Goal: Transaction & Acquisition: Purchase product/service

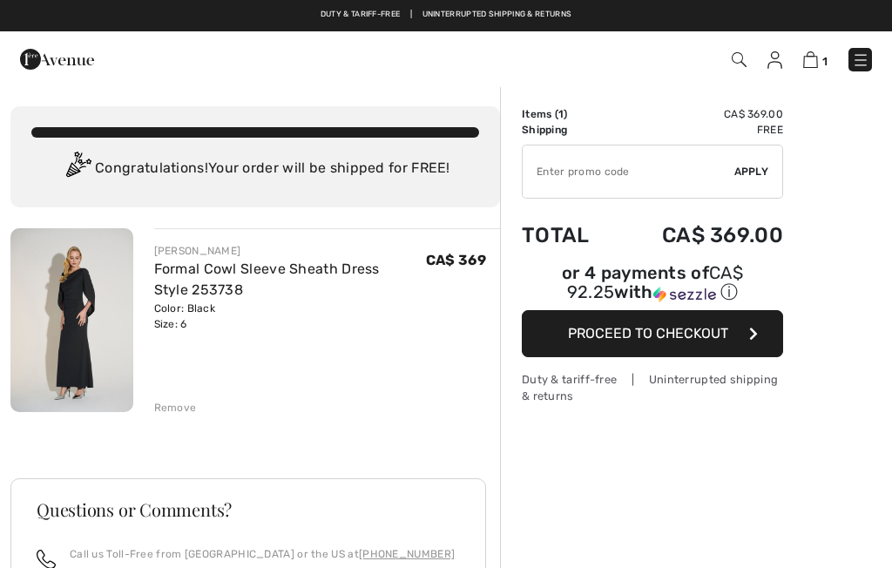
checkbox input "true"
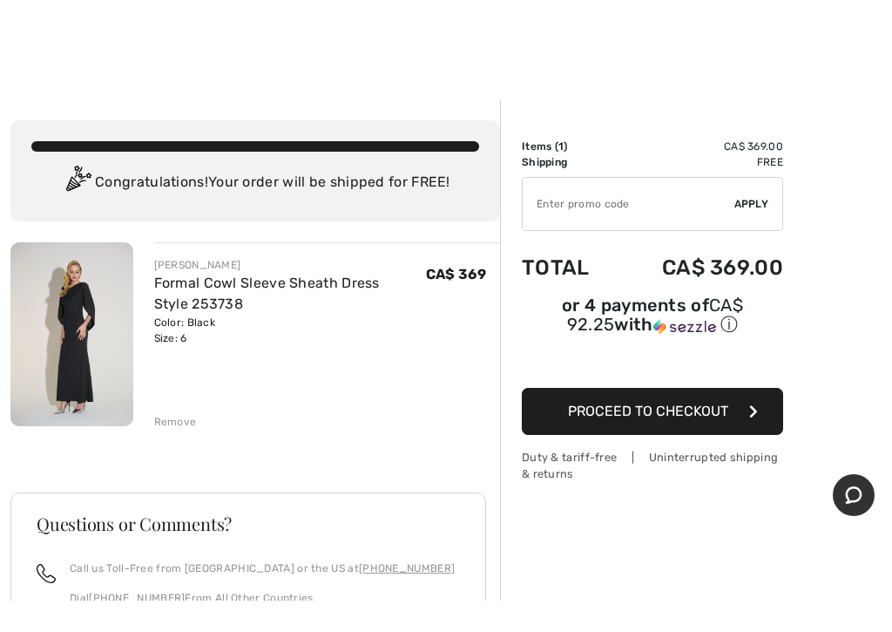
scroll to position [20, 0]
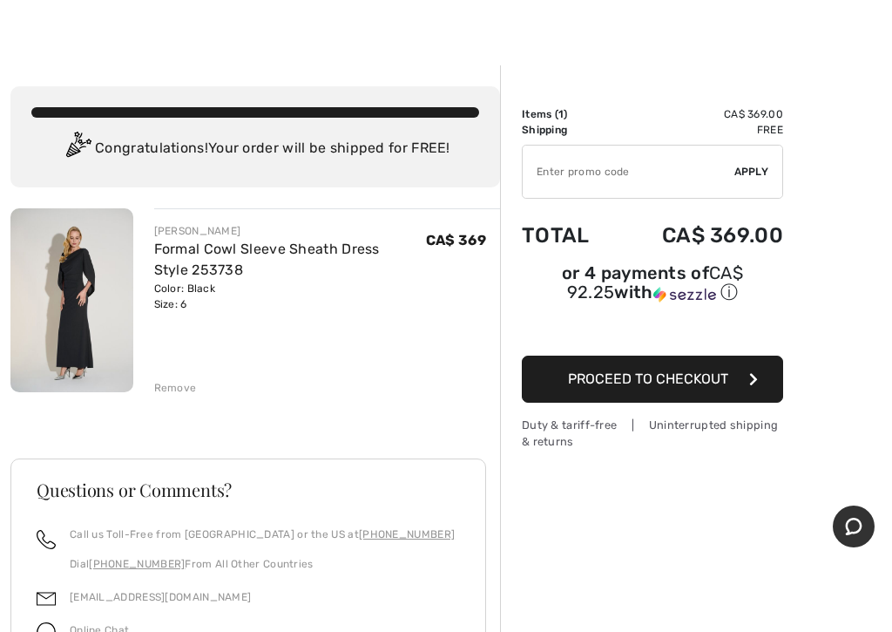
click at [172, 392] on div "Remove" at bounding box center [175, 388] width 43 height 16
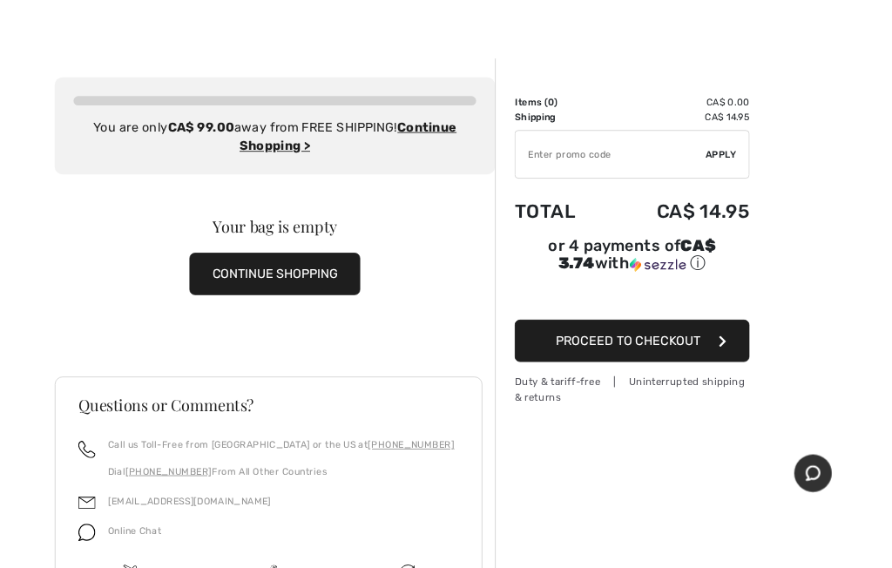
scroll to position [0, 0]
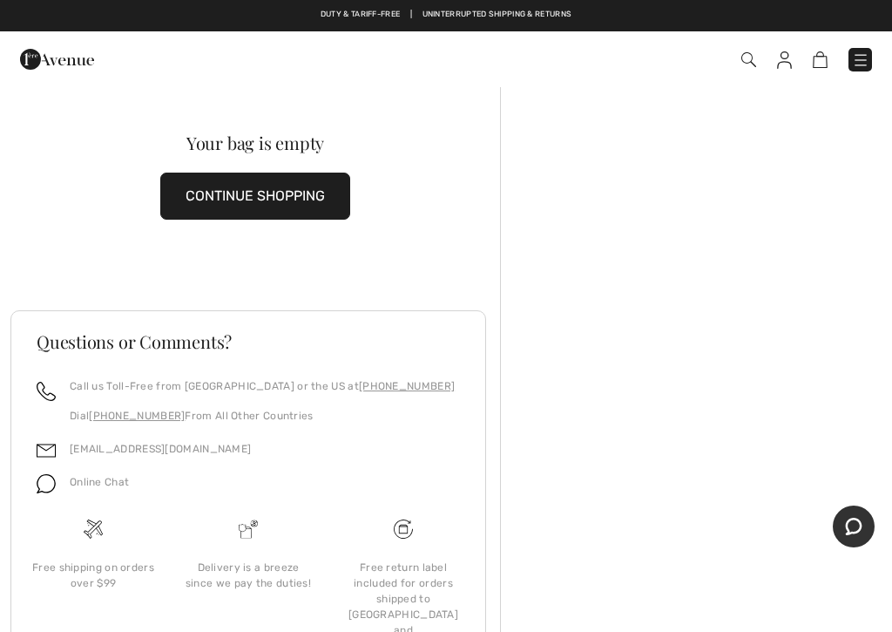
click at [273, 205] on button "CONTINUE SHOPPING" at bounding box center [255, 196] width 190 height 47
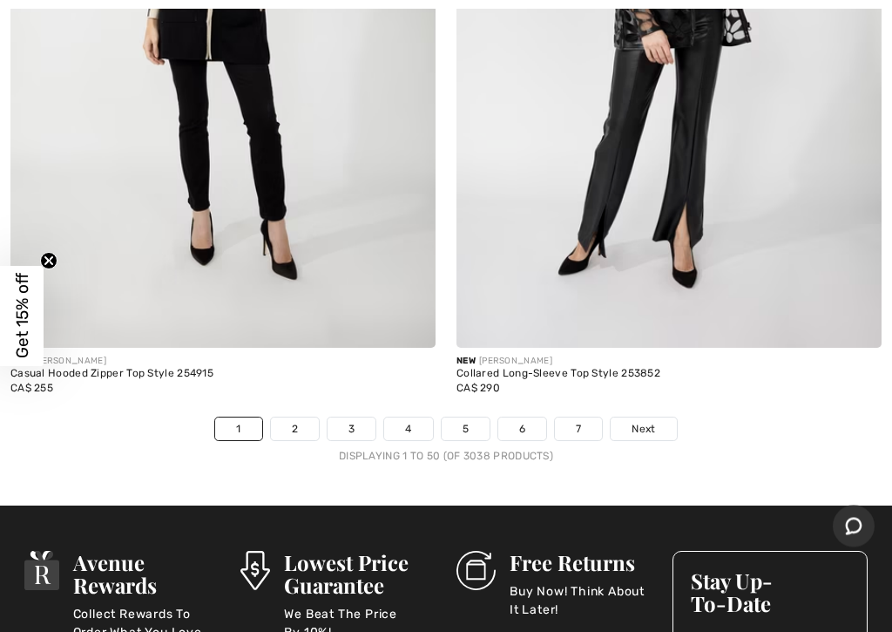
scroll to position [18356, 0]
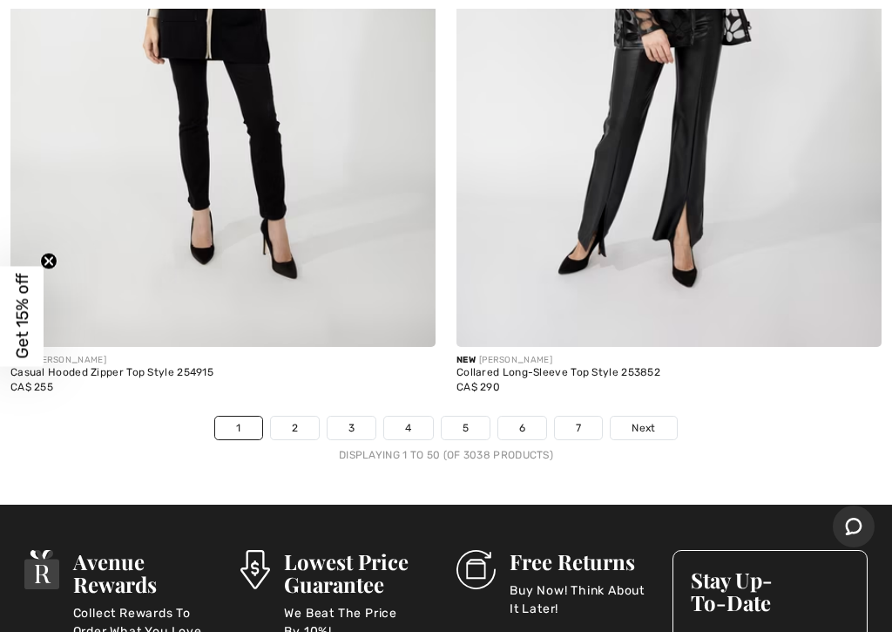
click at [296, 417] on link "2" at bounding box center [295, 428] width 48 height 23
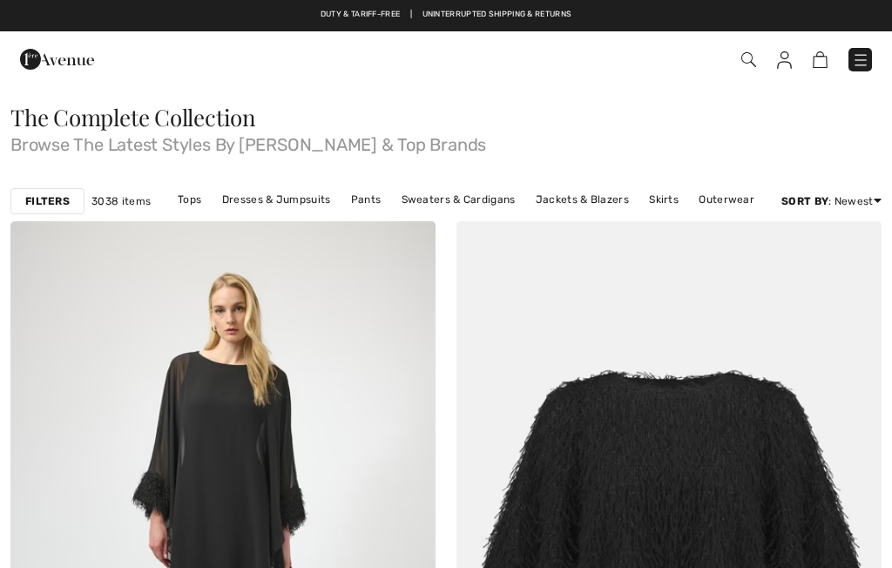
checkbox input "true"
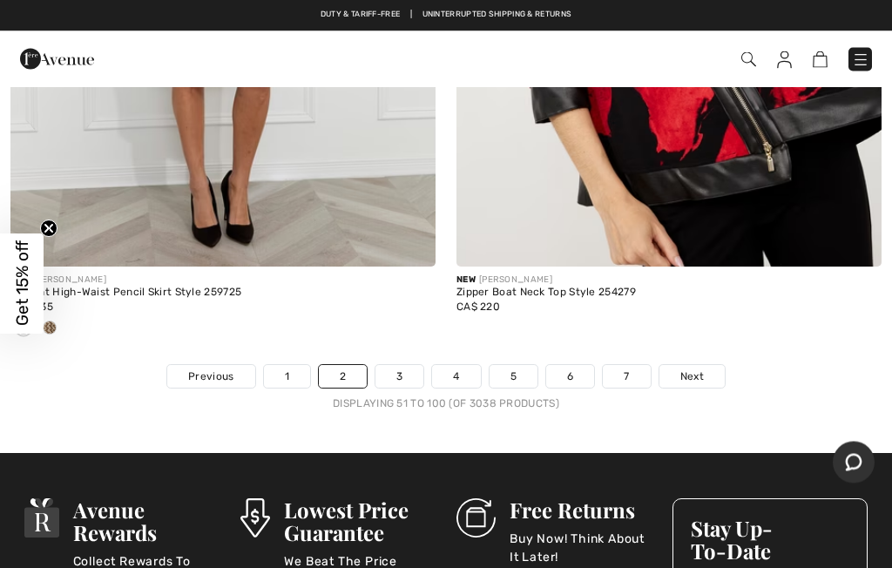
scroll to position [18637, 0]
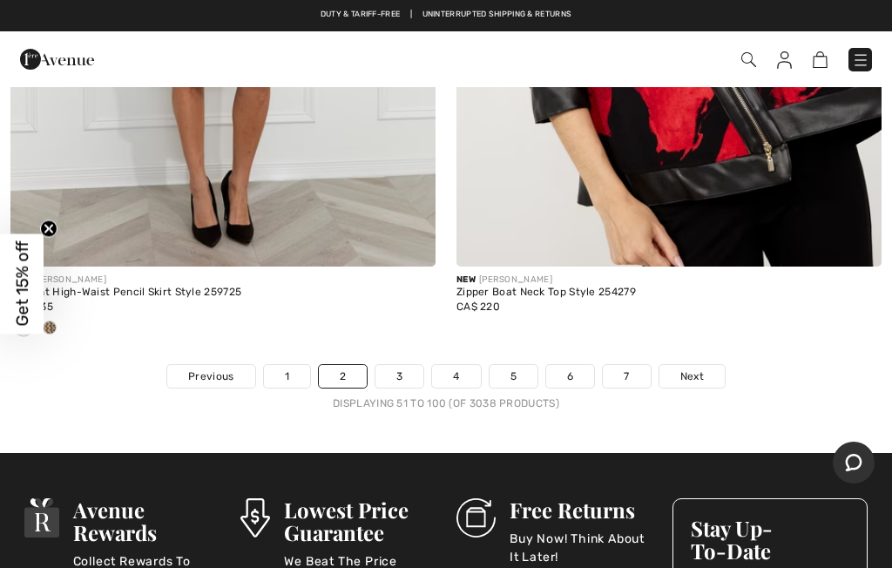
click at [280, 367] on link "1" at bounding box center [287, 376] width 46 height 23
click at [282, 365] on link "1" at bounding box center [287, 376] width 46 height 23
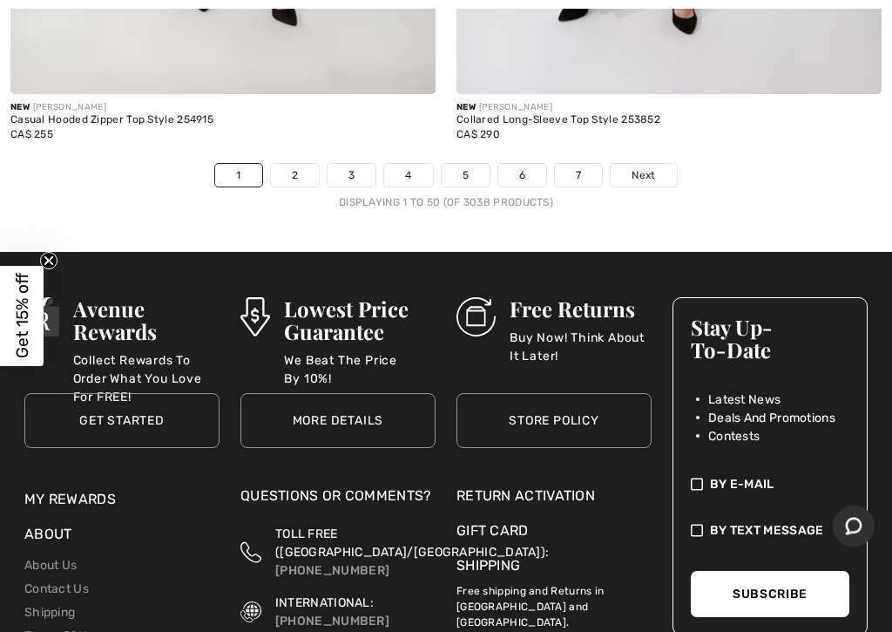
scroll to position [18611, 0]
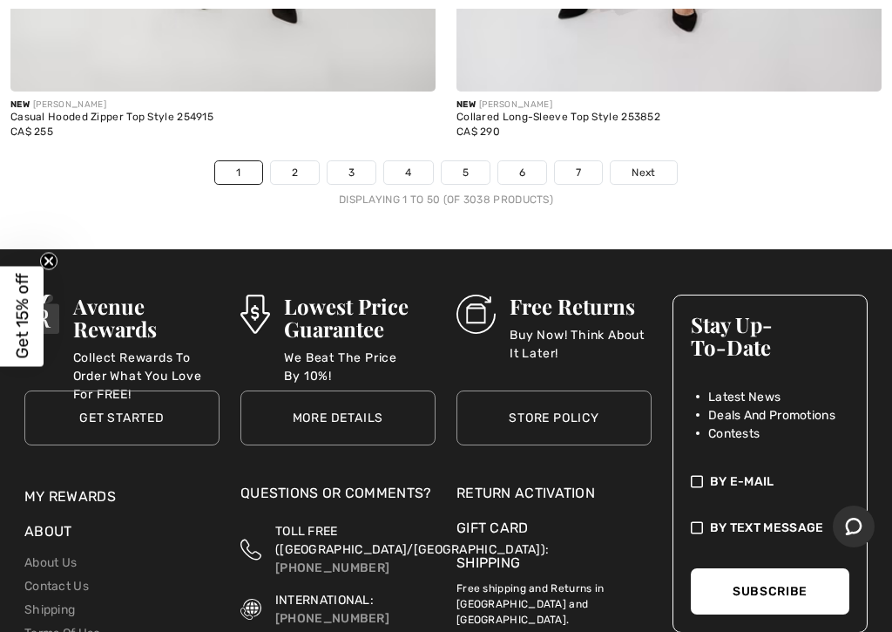
click at [352, 161] on link "3" at bounding box center [352, 172] width 48 height 23
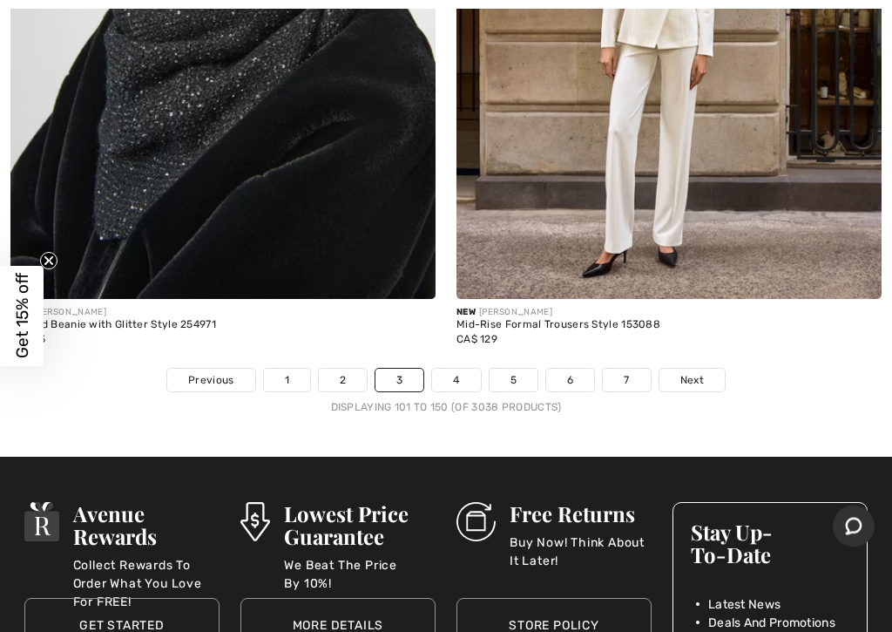
scroll to position [18664, 0]
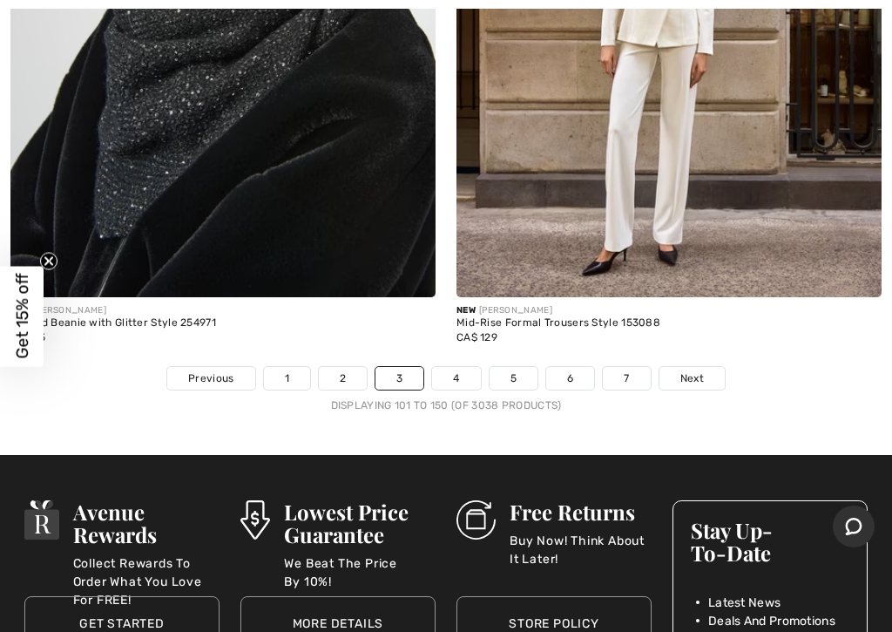
click at [457, 367] on link "4" at bounding box center [456, 378] width 48 height 23
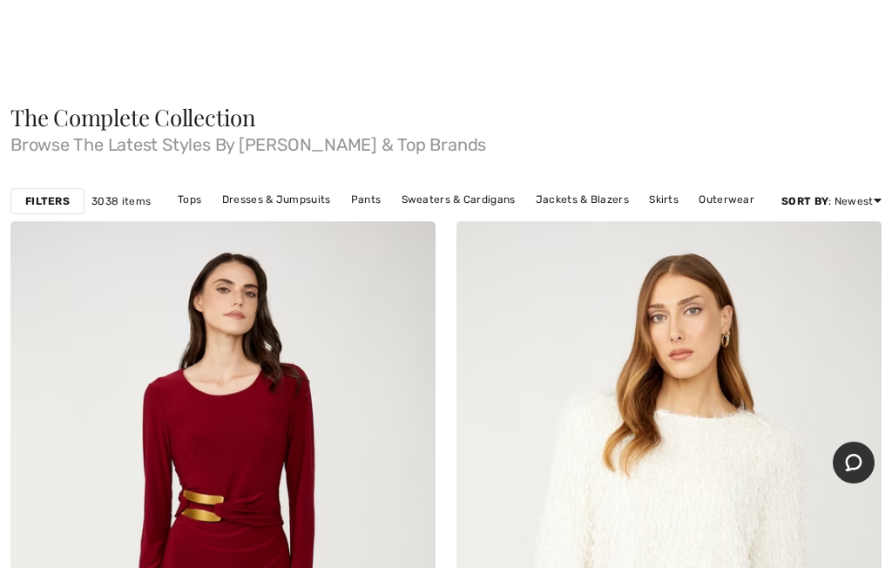
checkbox input "true"
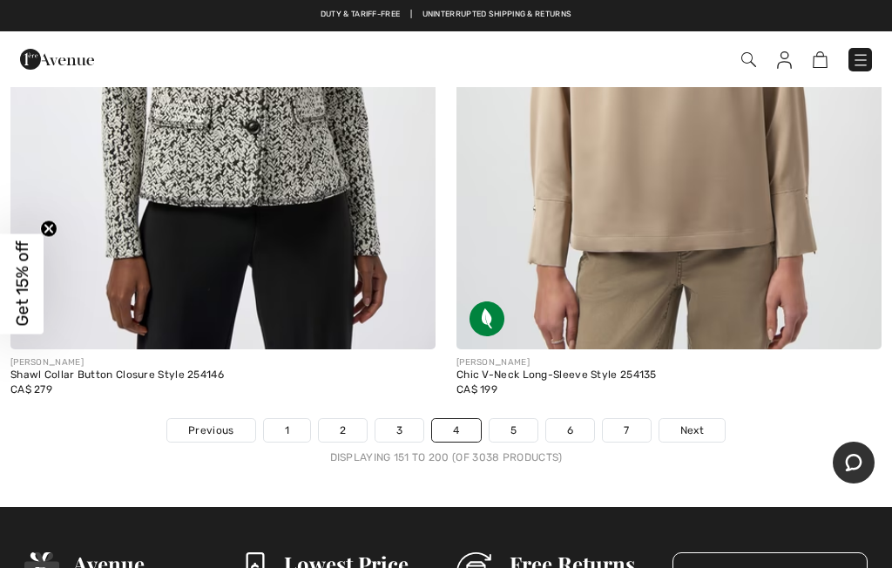
scroll to position [18552, 0]
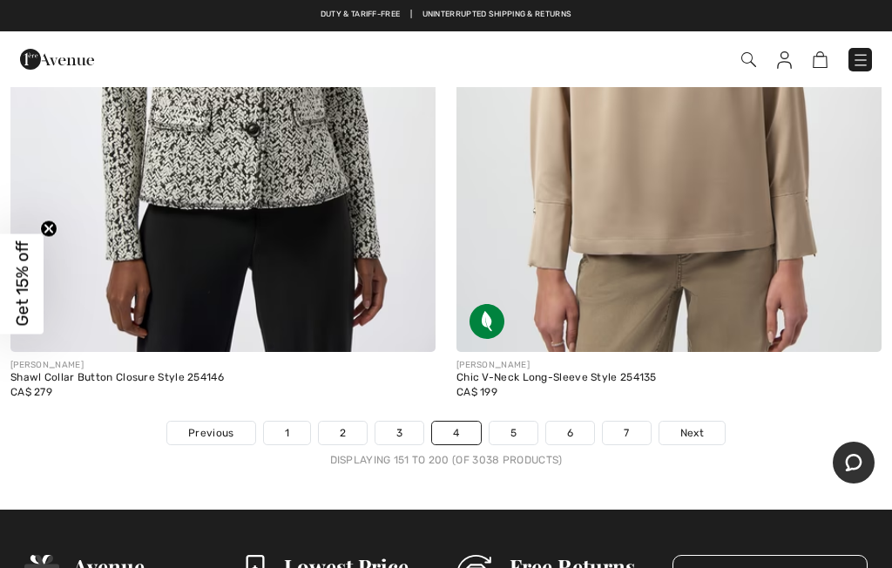
click at [526, 422] on link "5" at bounding box center [514, 433] width 48 height 23
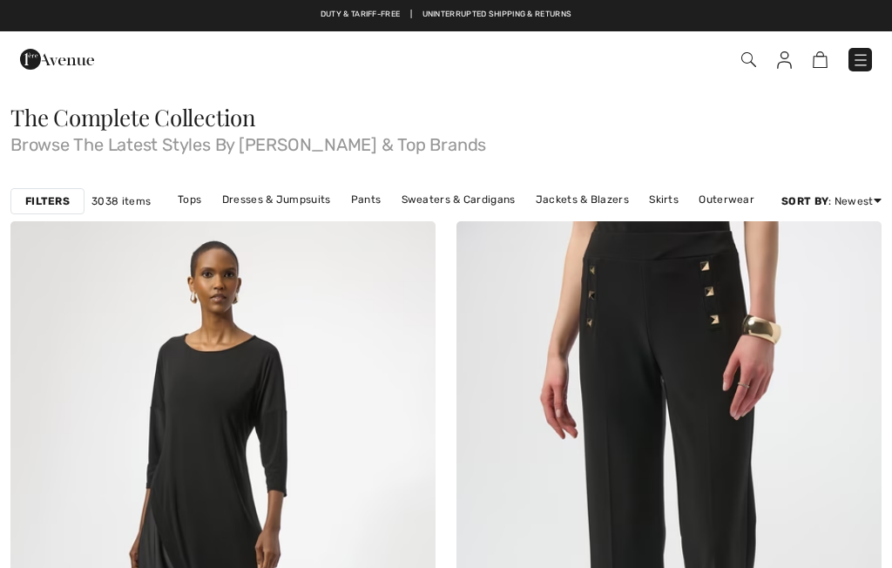
checkbox input "true"
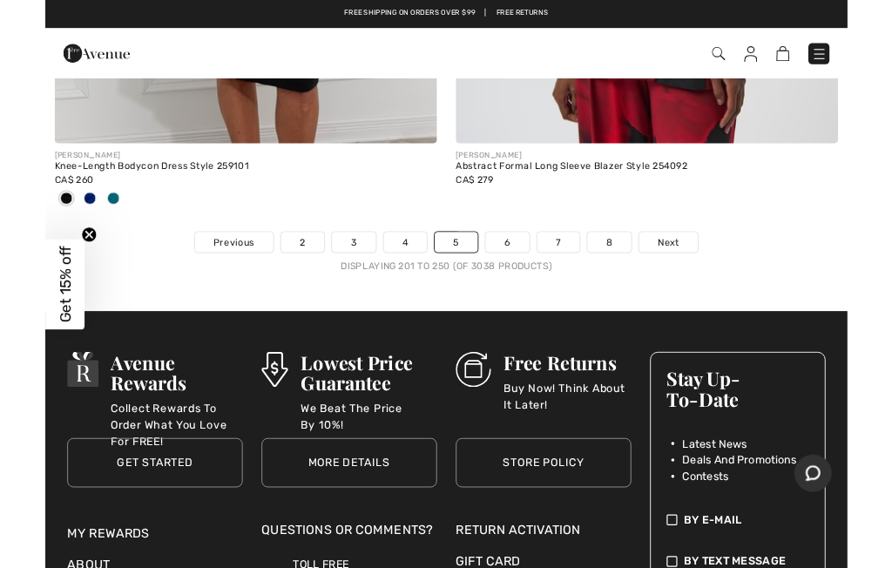
scroll to position [18820, 0]
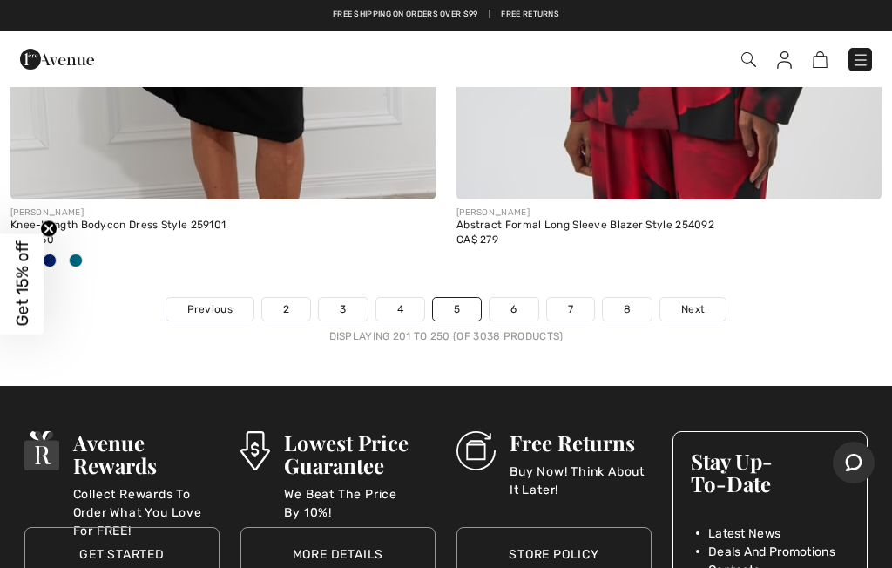
click at [514, 298] on link "6" at bounding box center [514, 309] width 48 height 23
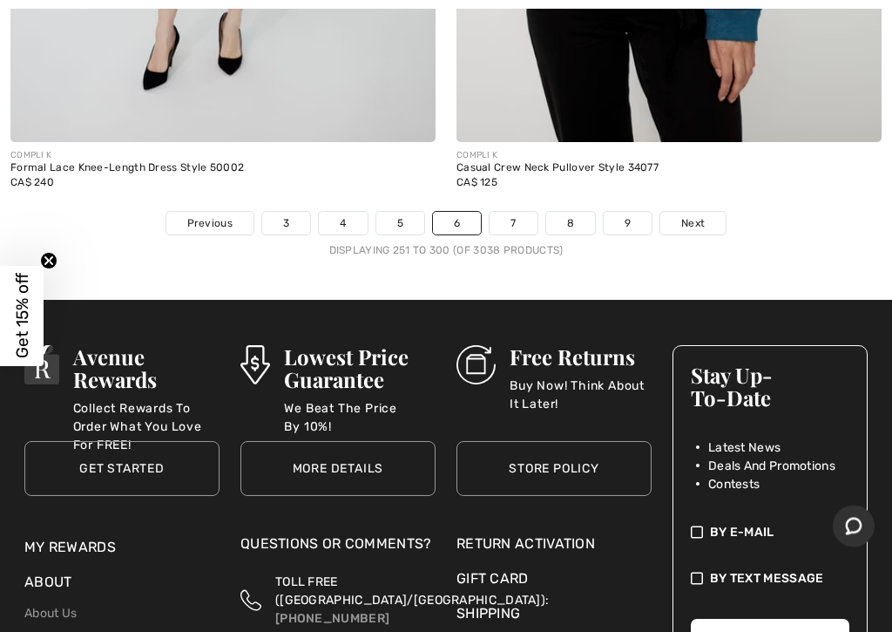
scroll to position [18733, 0]
click at [520, 212] on link "7" at bounding box center [513, 223] width 47 height 23
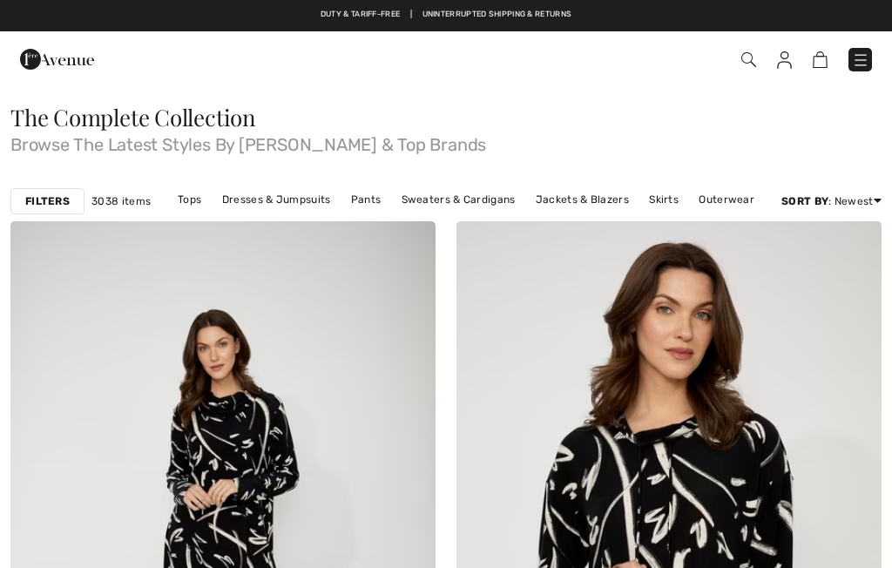
checkbox input "true"
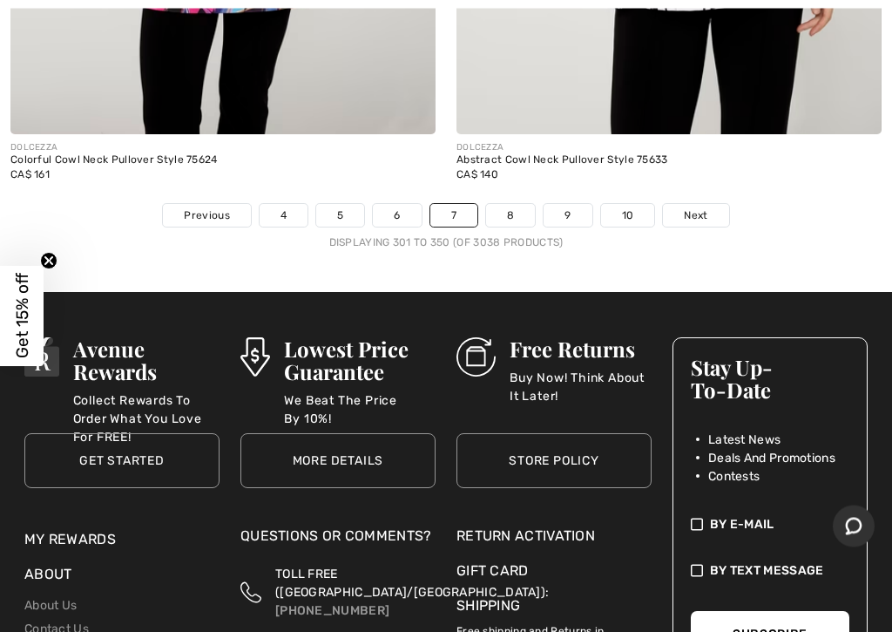
scroll to position [18482, 0]
click at [516, 204] on link "8" at bounding box center [510, 215] width 49 height 23
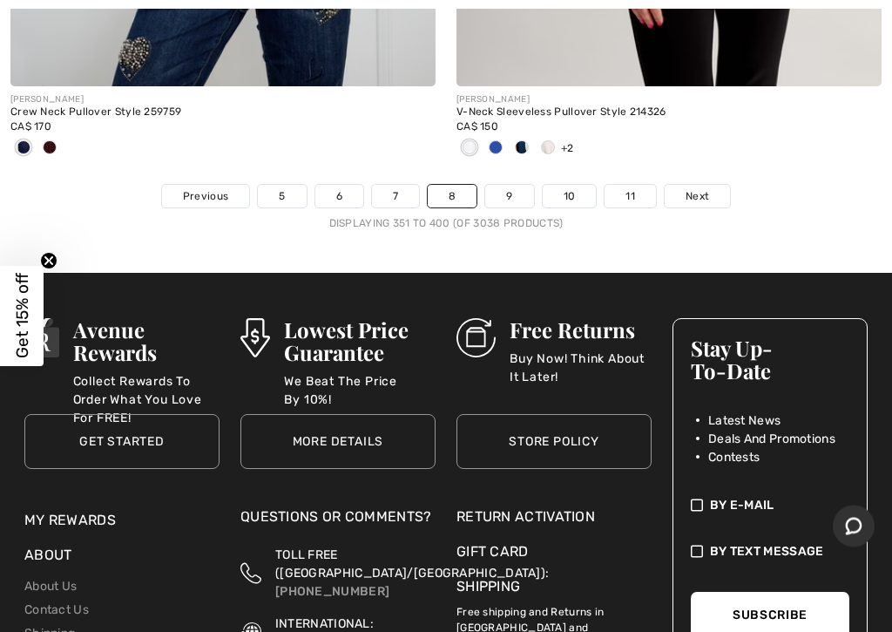
scroll to position [18789, 0]
click at [516, 185] on link "9" at bounding box center [509, 196] width 48 height 23
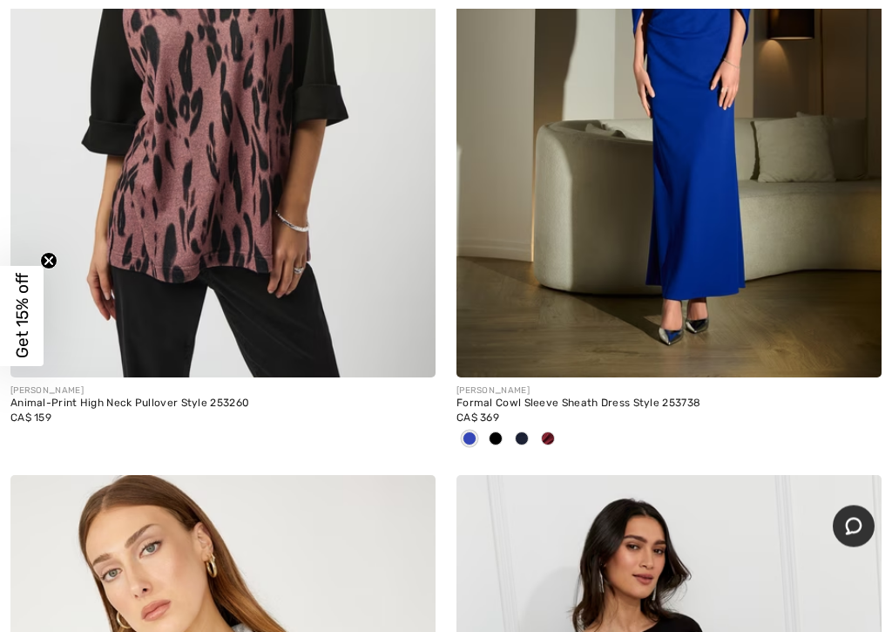
scroll to position [3337, 0]
click at [721, 221] on img at bounding box center [669, 58] width 425 height 638
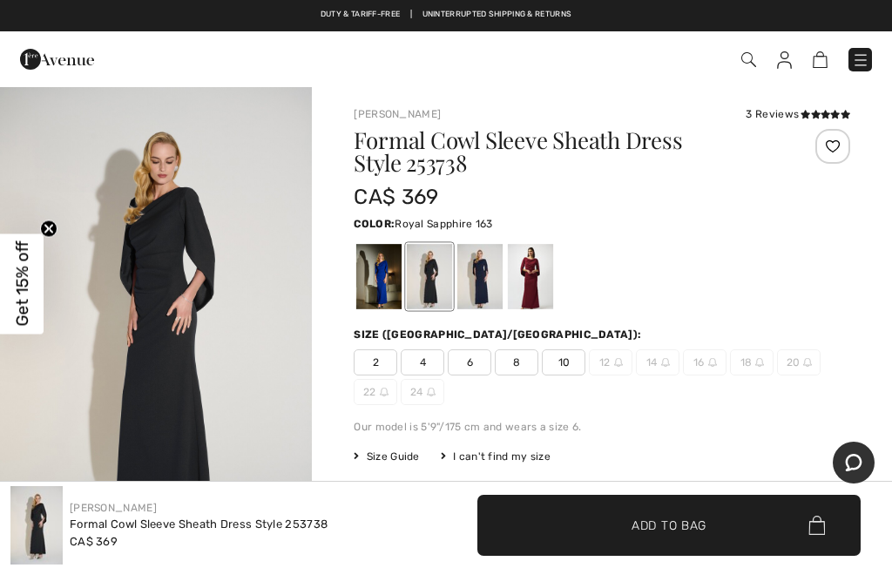
click at [381, 277] on div at bounding box center [378, 276] width 45 height 65
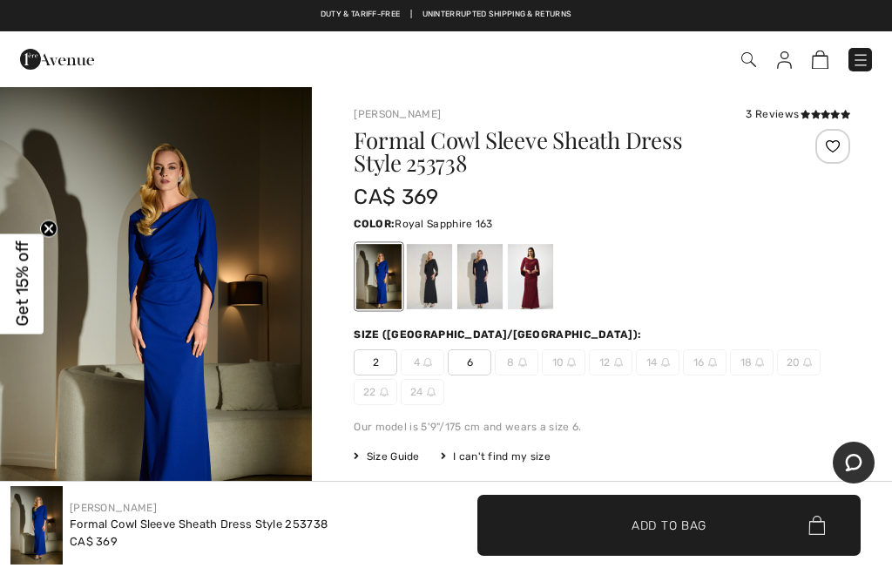
click at [673, 520] on span "Add to Bag" at bounding box center [669, 525] width 75 height 18
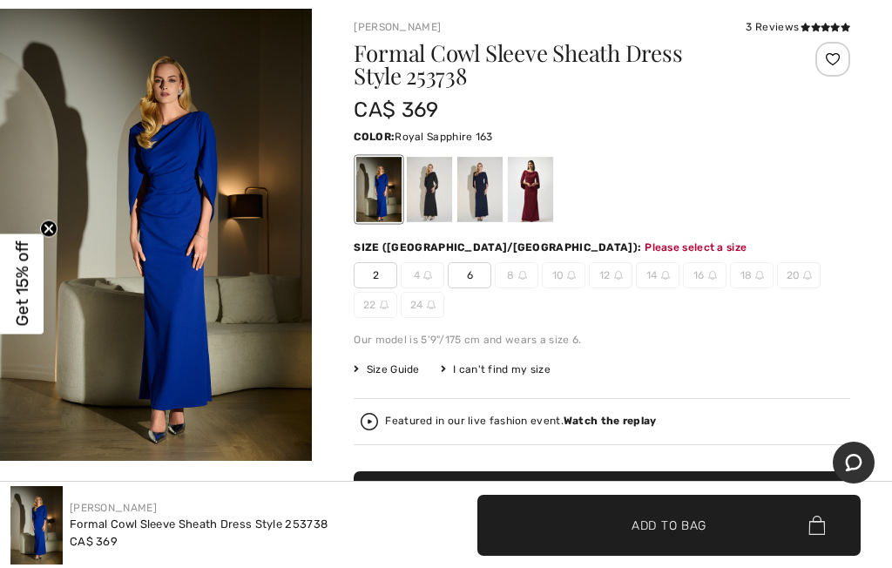
scroll to position [201, 0]
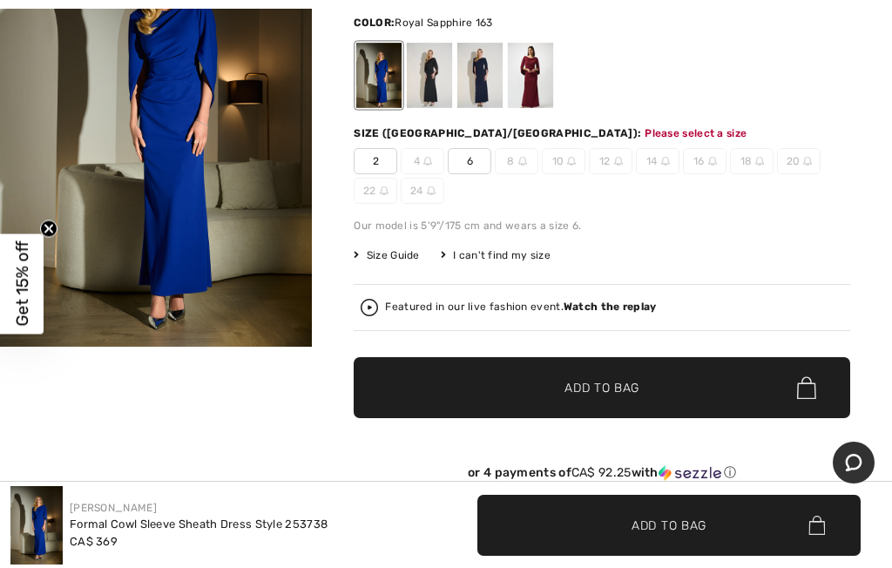
click at [484, 177] on div "2 4 6 8 10 12 14 16 18 20 22 24" at bounding box center [602, 176] width 497 height 56
click at [471, 159] on span "6" at bounding box center [470, 161] width 44 height 26
click at [627, 383] on span "Add to Bag" at bounding box center [602, 388] width 75 height 18
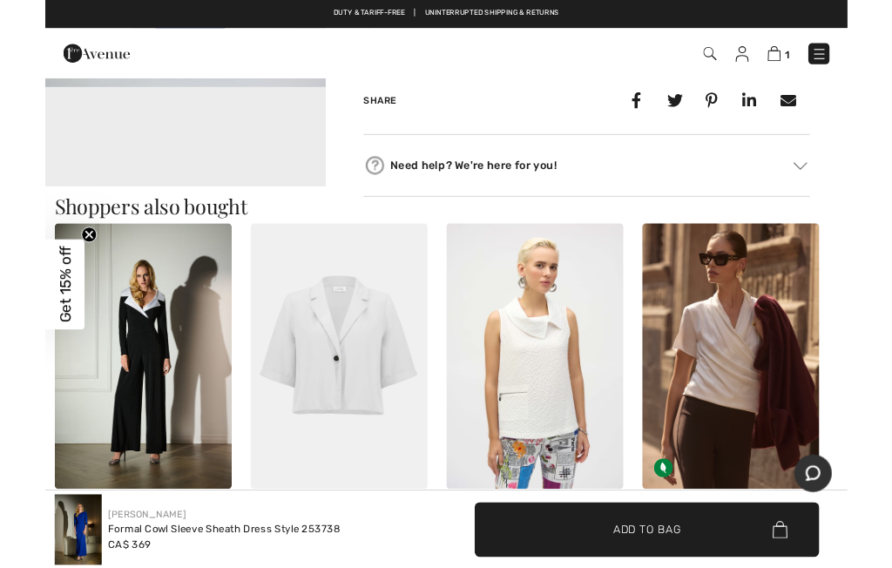
scroll to position [641, 0]
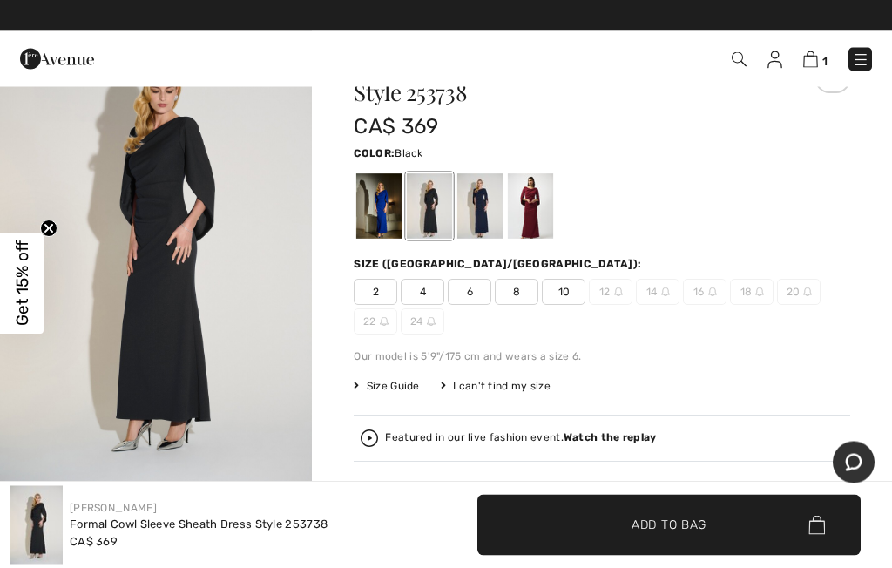
scroll to position [71, 0]
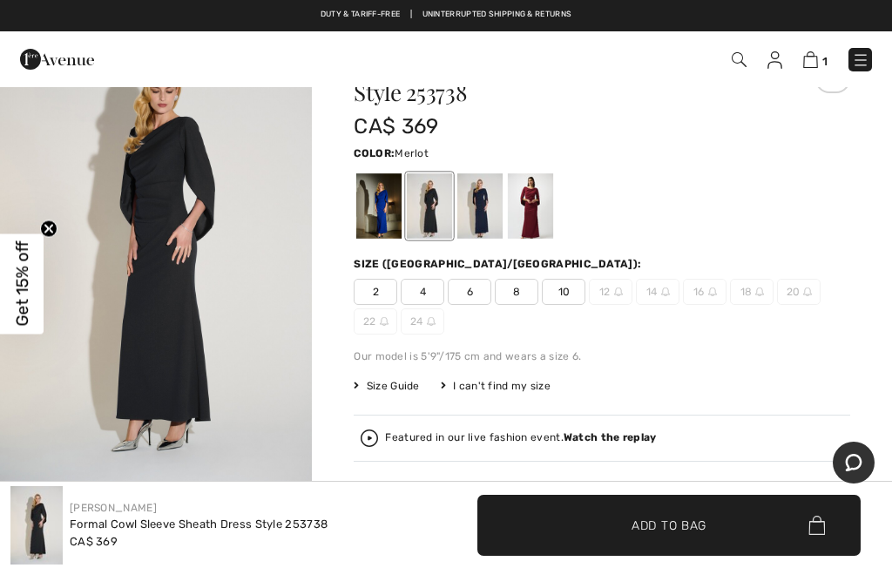
click at [536, 207] on div at bounding box center [530, 205] width 45 height 65
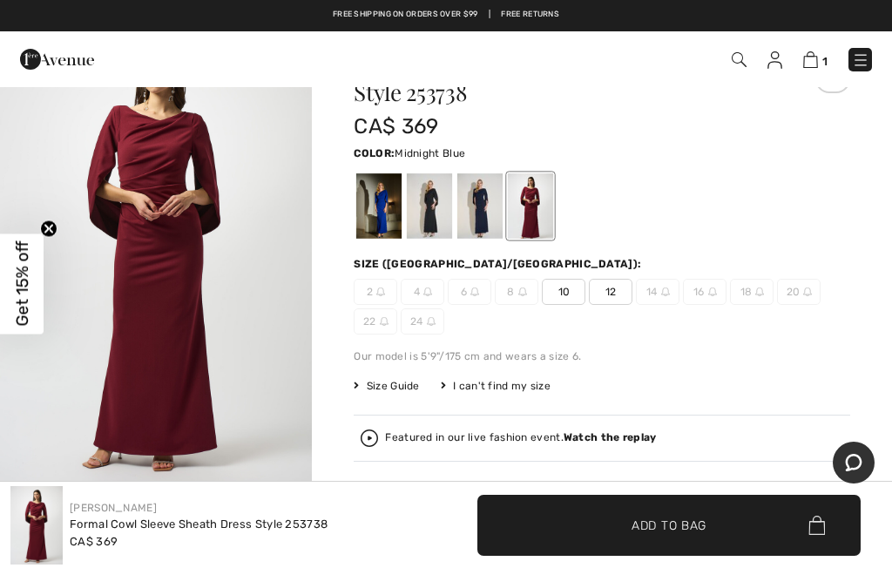
click at [483, 199] on div at bounding box center [480, 205] width 45 height 65
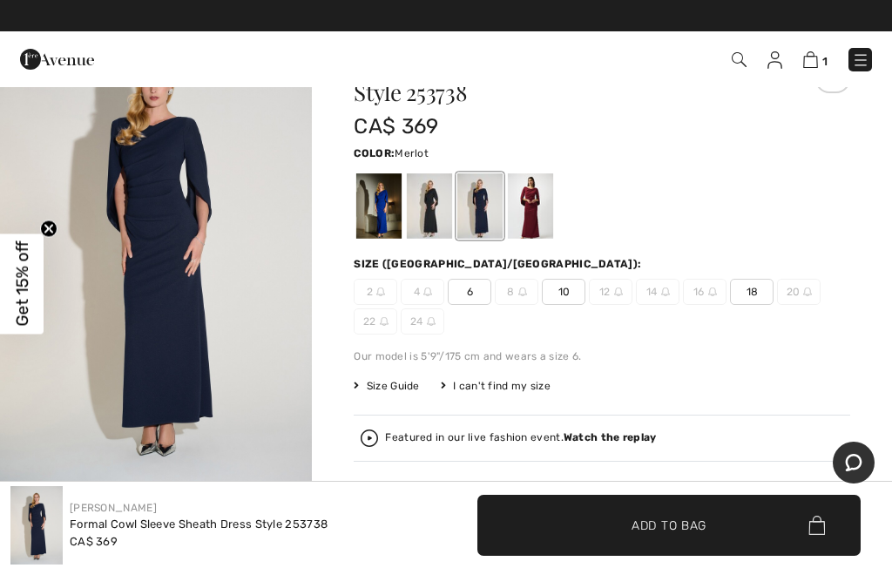
click at [539, 198] on div at bounding box center [530, 205] width 45 height 65
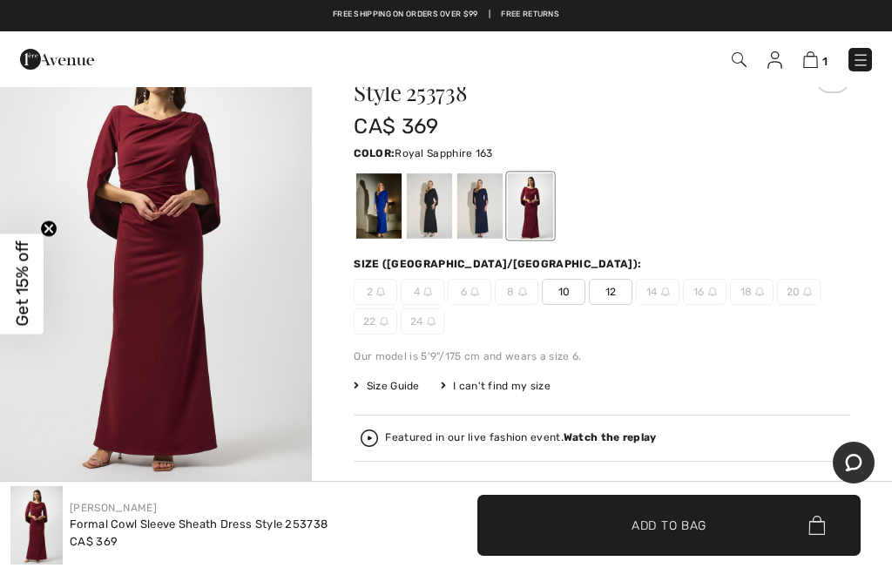
click at [385, 203] on div at bounding box center [378, 205] width 45 height 65
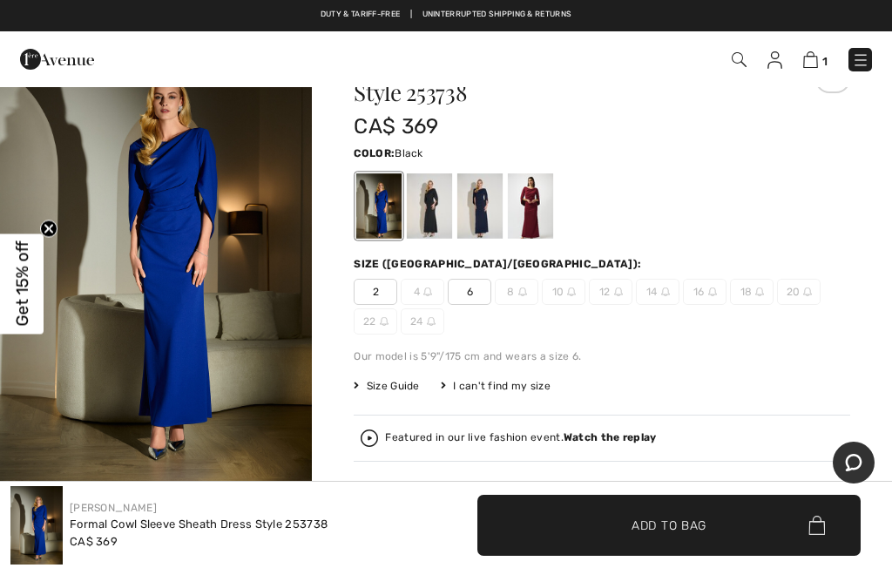
click at [438, 202] on div at bounding box center [429, 205] width 45 height 65
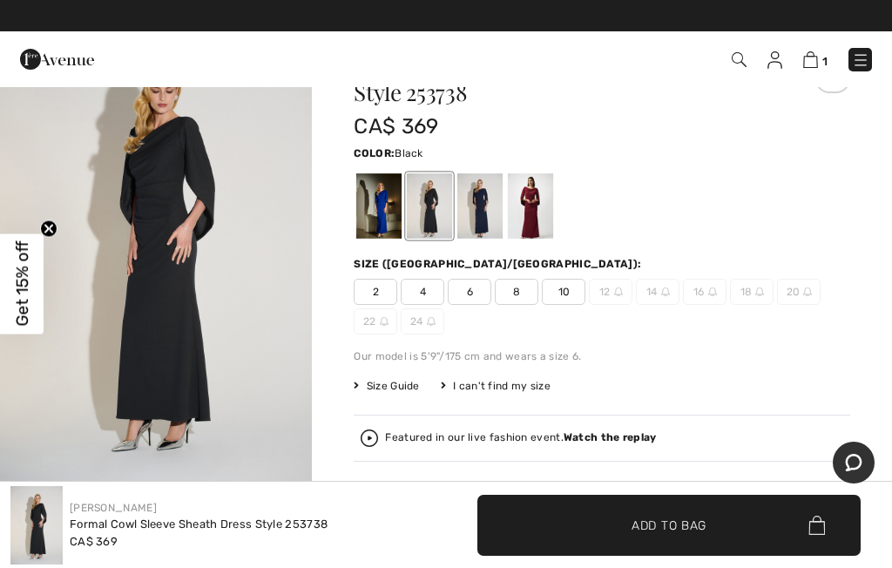
click at [486, 201] on div at bounding box center [480, 205] width 45 height 65
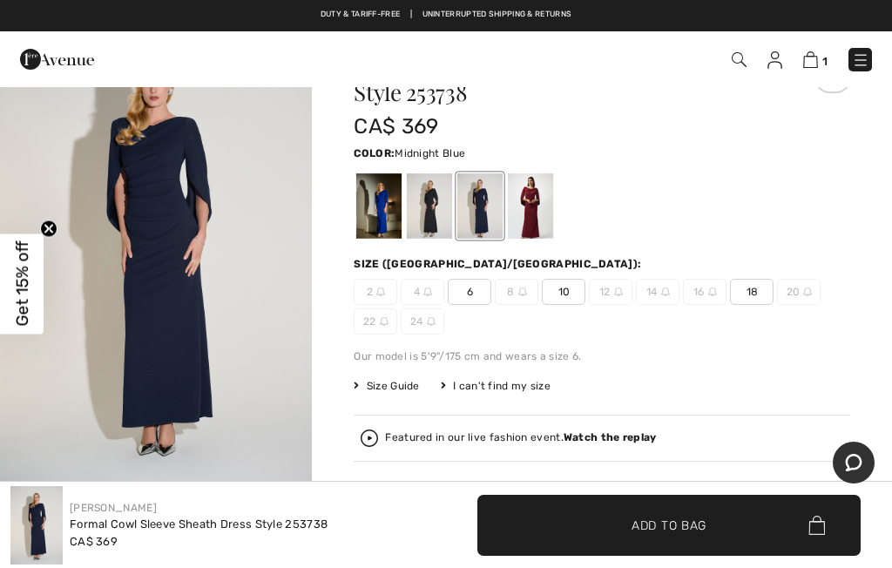
click at [473, 289] on span "6" at bounding box center [470, 292] width 44 height 26
click at [650, 515] on span "✔ Added to Bag Add to Bag" at bounding box center [669, 525] width 383 height 61
click at [539, 198] on div at bounding box center [530, 205] width 45 height 65
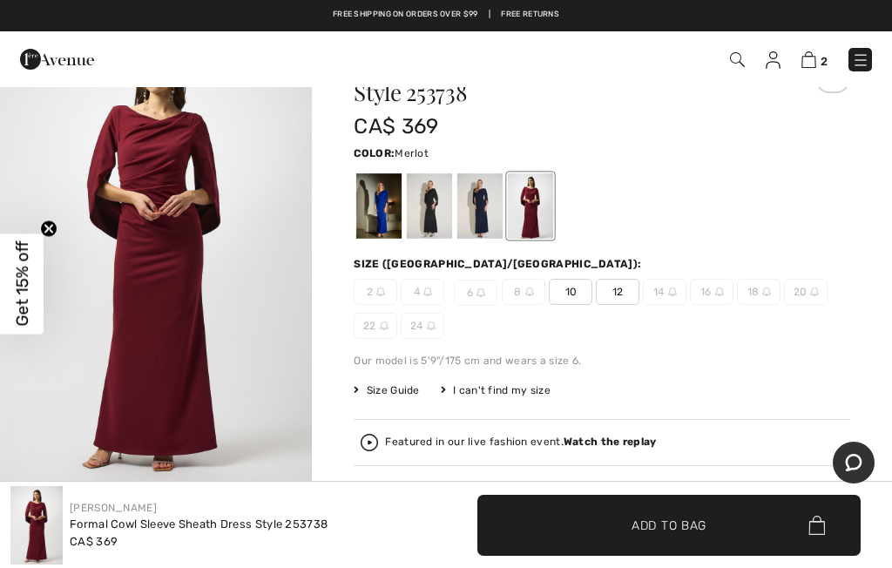
click at [811, 60] on img at bounding box center [809, 59] width 15 height 17
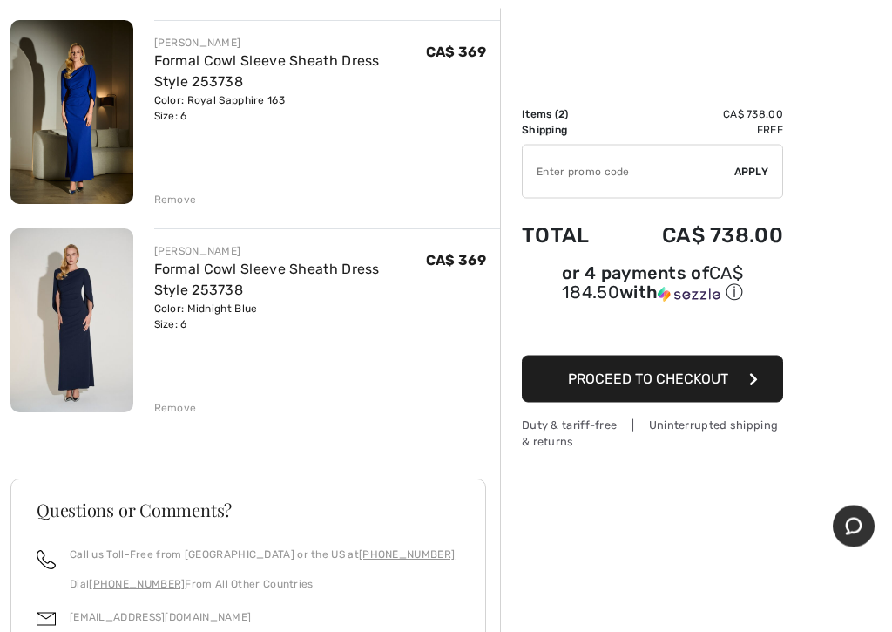
scroll to position [208, 0]
click at [172, 201] on div "Remove" at bounding box center [175, 200] width 43 height 16
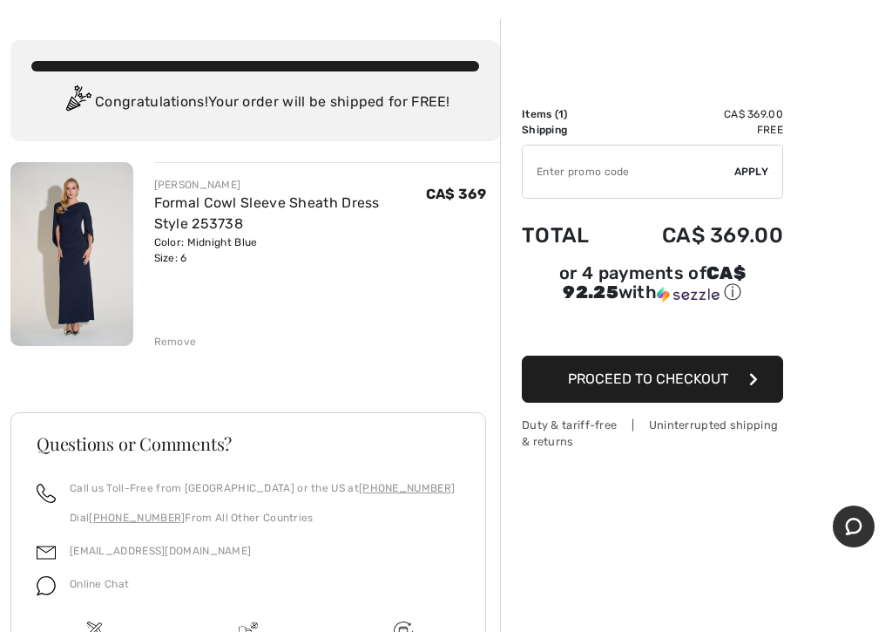
scroll to position [71, 0]
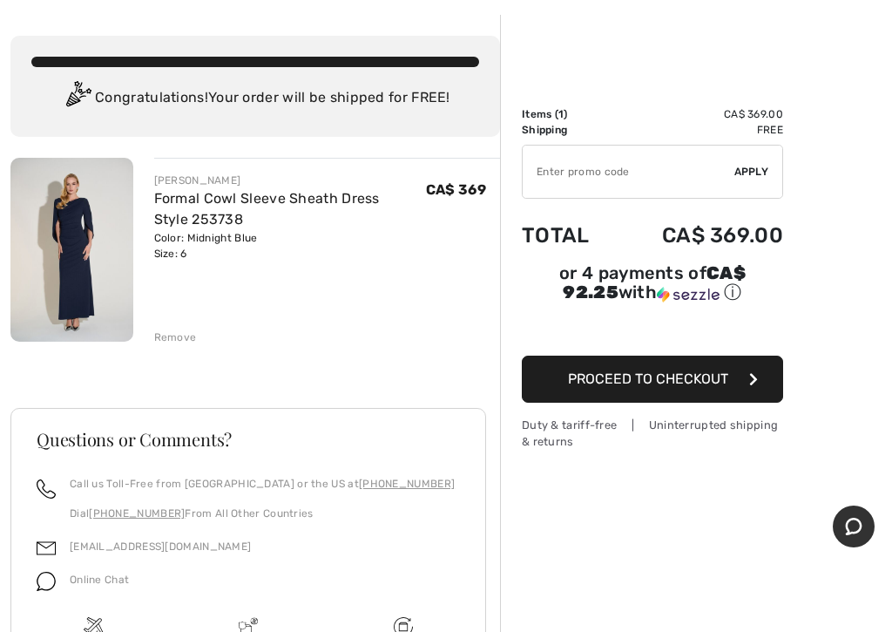
click at [641, 390] on button "Proceed to Checkout" at bounding box center [652, 379] width 261 height 47
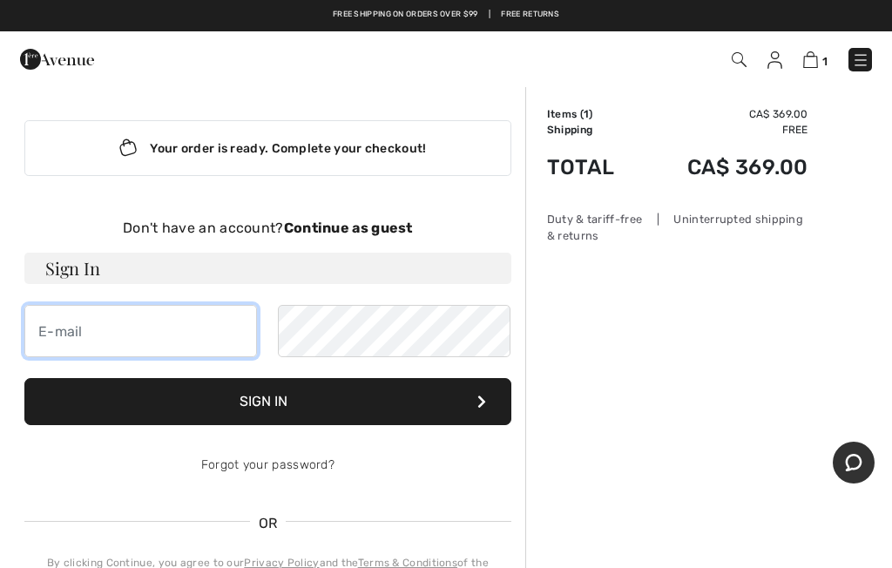
click at [133, 323] on input "email" at bounding box center [140, 331] width 233 height 52
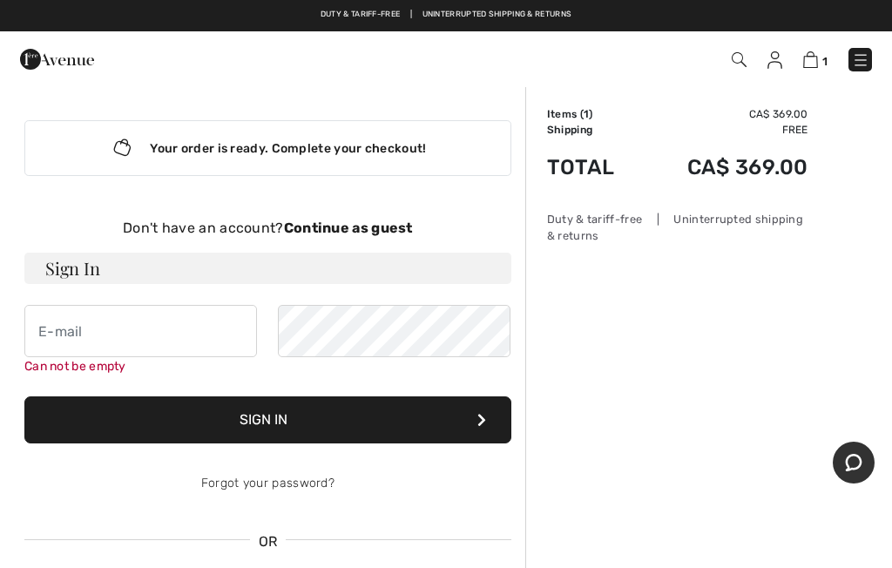
type input "[EMAIL_ADDRESS][DOMAIN_NAME]"
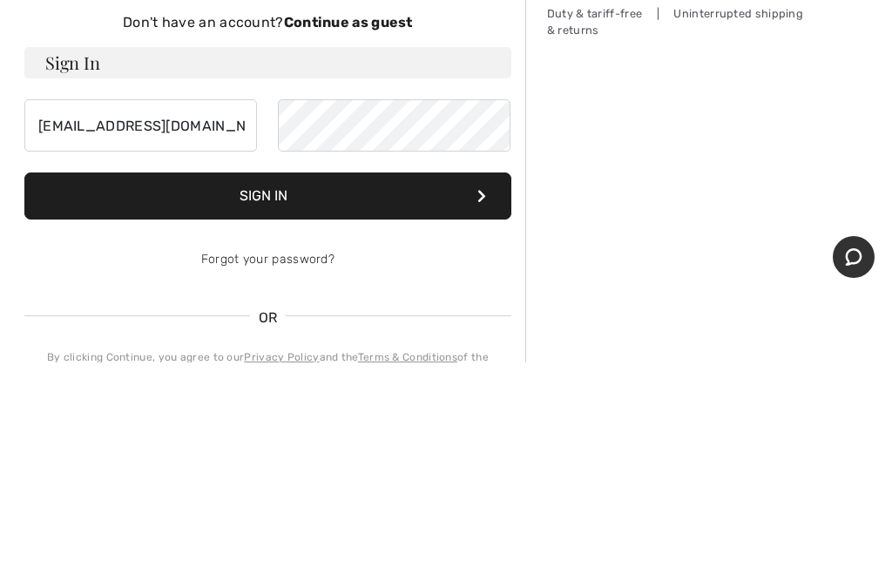
click at [485, 378] on button "Sign In" at bounding box center [267, 401] width 487 height 47
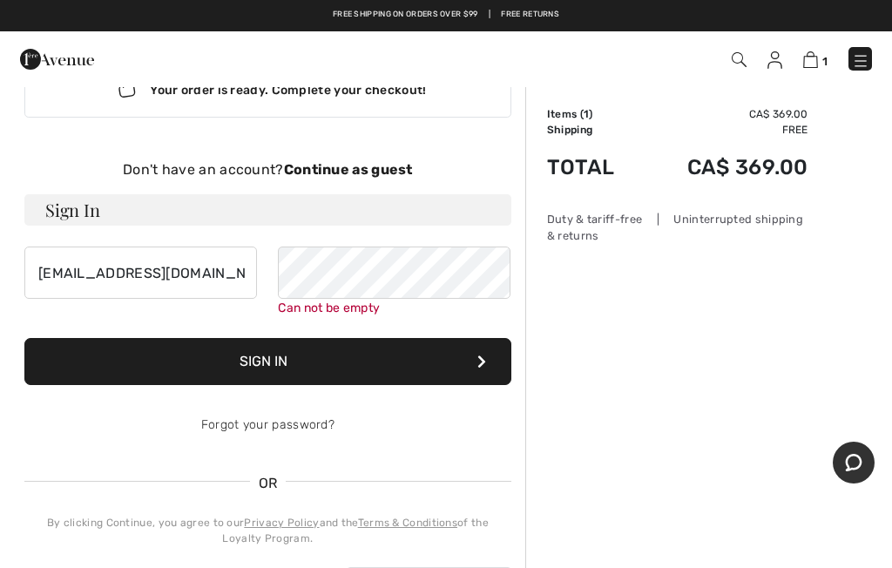
scroll to position [55, 0]
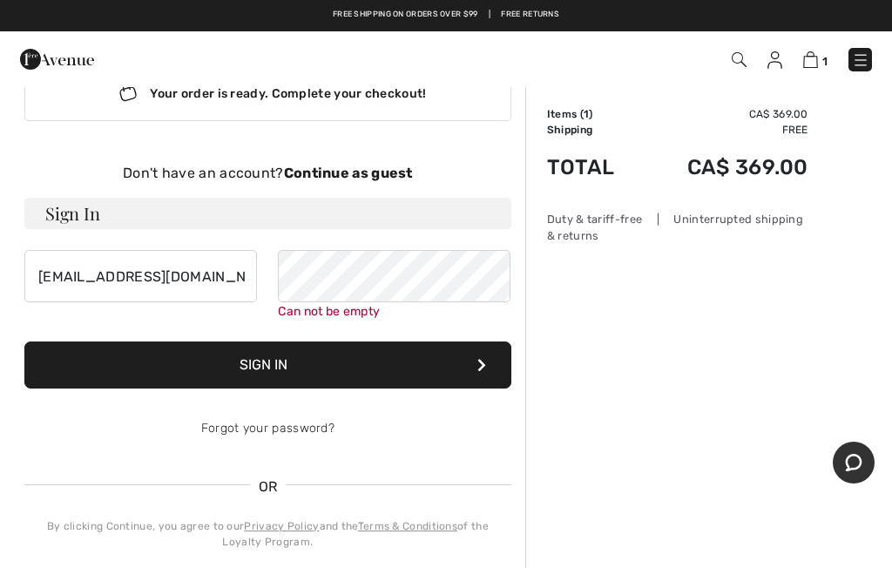
click at [330, 179] on strong "Continue as guest" at bounding box center [348, 173] width 129 height 17
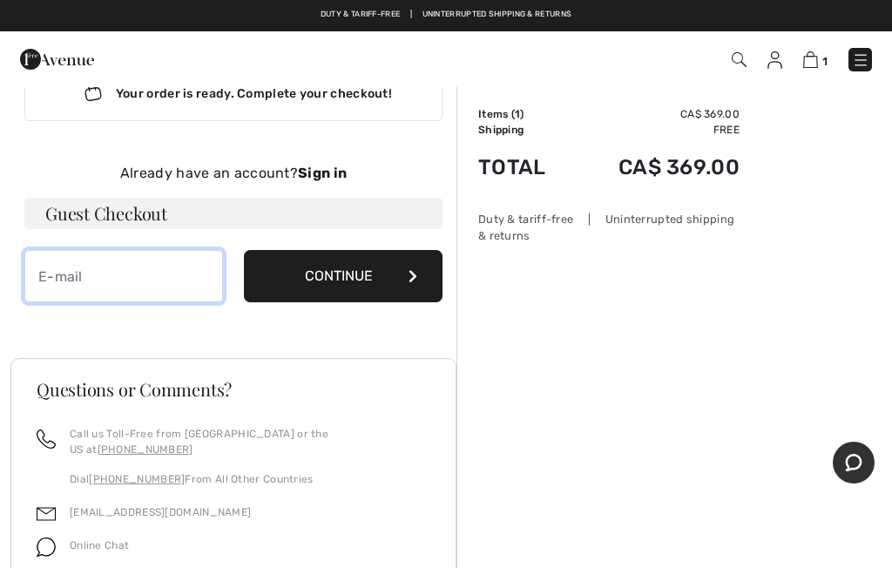
click at [125, 265] on input "email" at bounding box center [123, 276] width 199 height 52
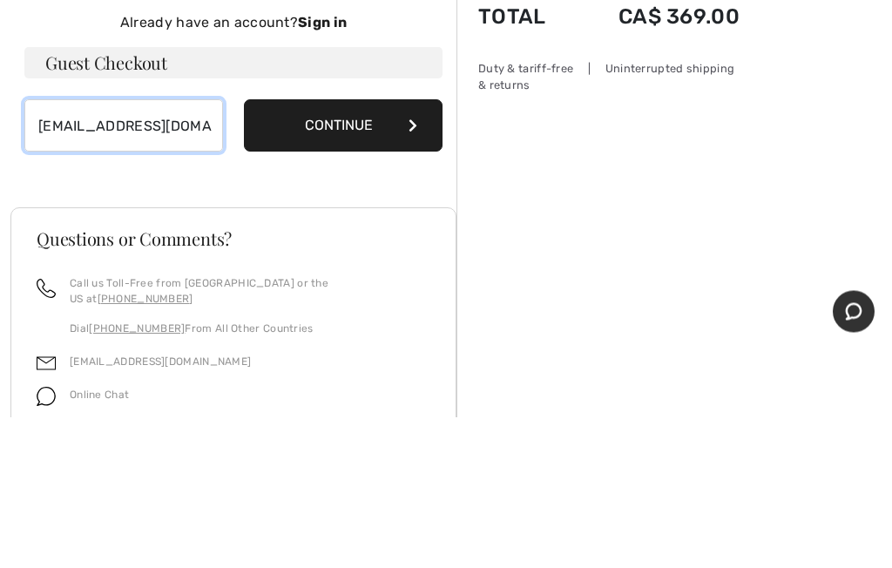
type input "[EMAIL_ADDRESS][DOMAIN_NAME]"
click at [352, 251] on button "Continue" at bounding box center [343, 277] width 199 height 52
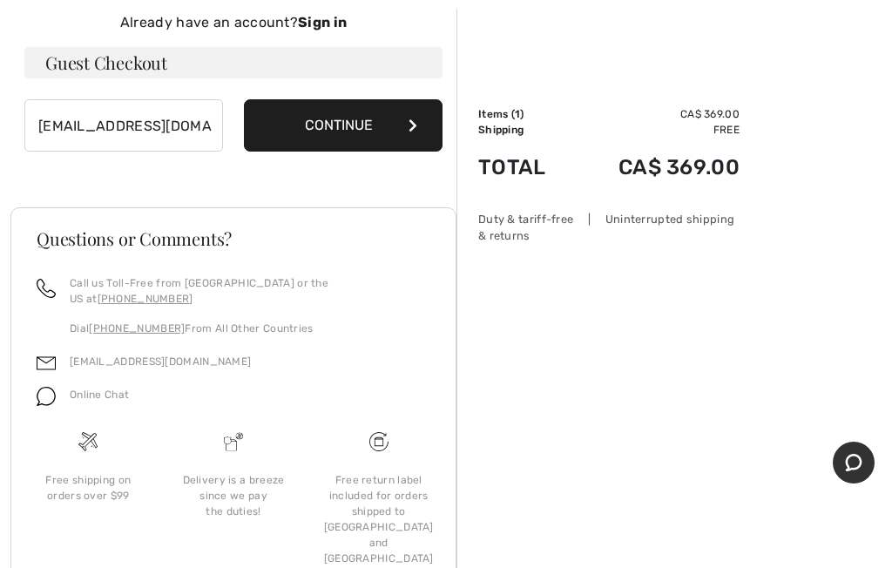
click at [398, 121] on button "Continue" at bounding box center [343, 125] width 199 height 52
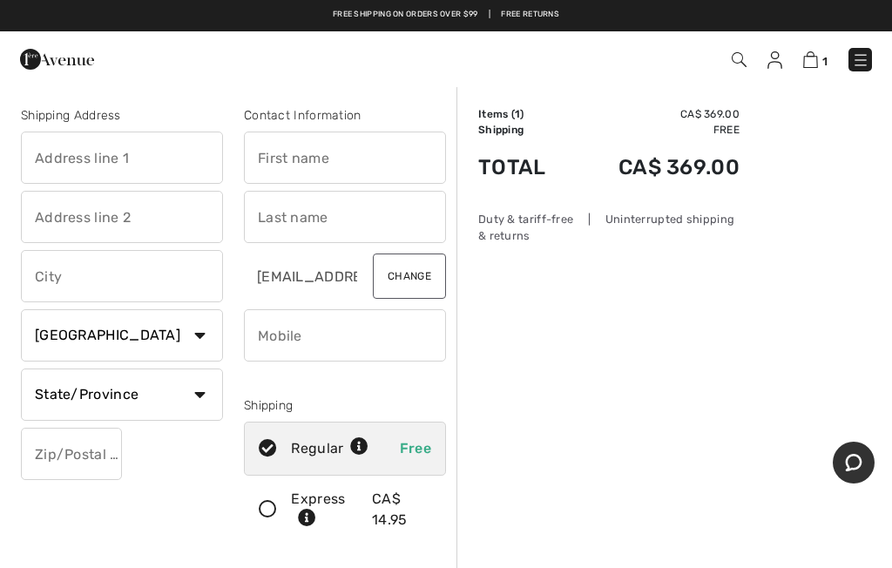
click at [154, 158] on input "text" at bounding box center [122, 158] width 202 height 52
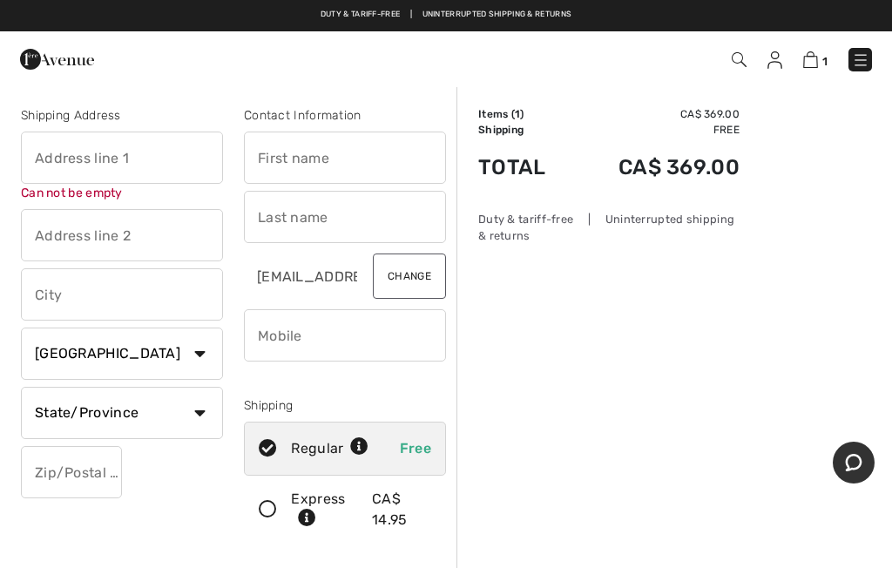
type input "Hwy #4 North"
type input "[PERSON_NAME]"
type input "Po Box 542"
type input "[PERSON_NAME]"
type input "S0M 0L0"
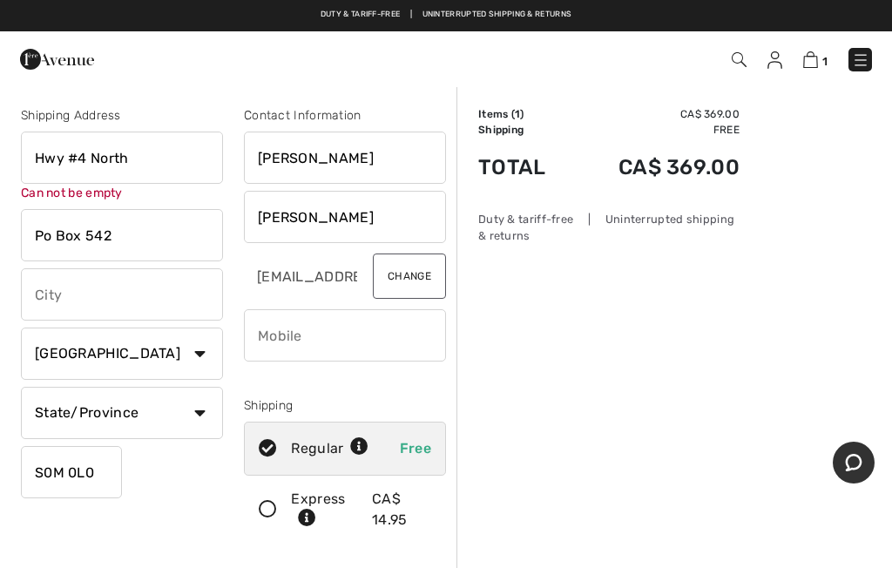
type input "Cochin"
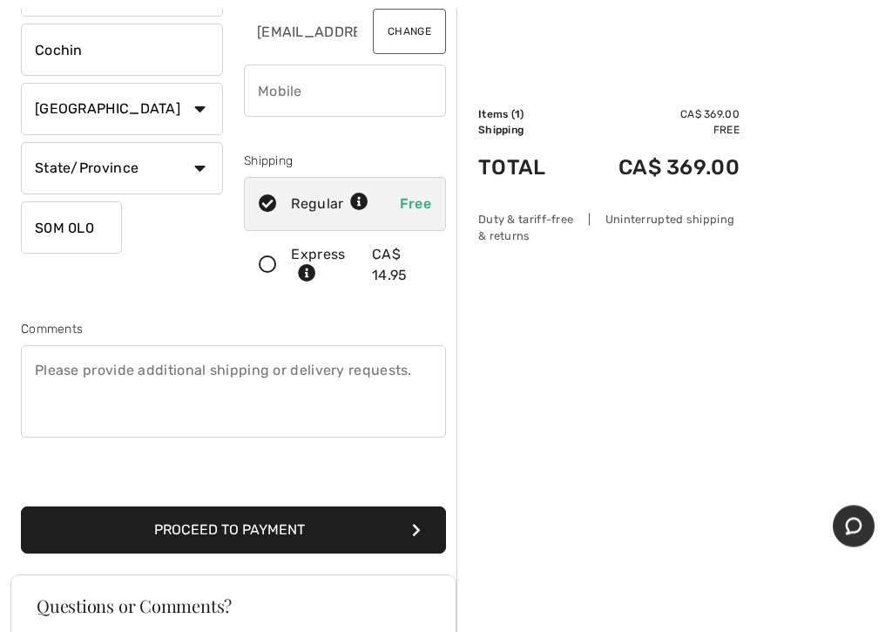
scroll to position [248, 0]
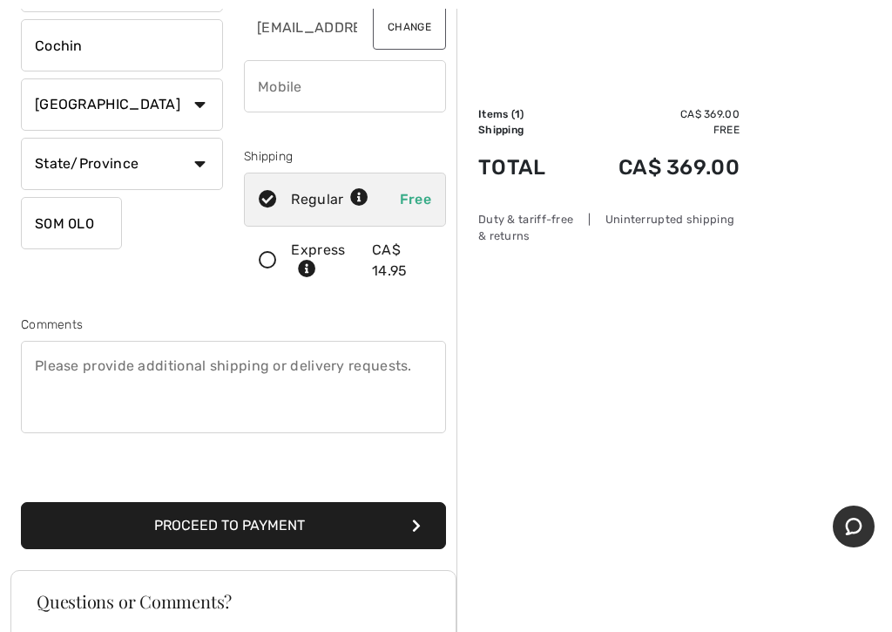
click at [229, 526] on button "Proceed to Payment" at bounding box center [233, 525] width 425 height 47
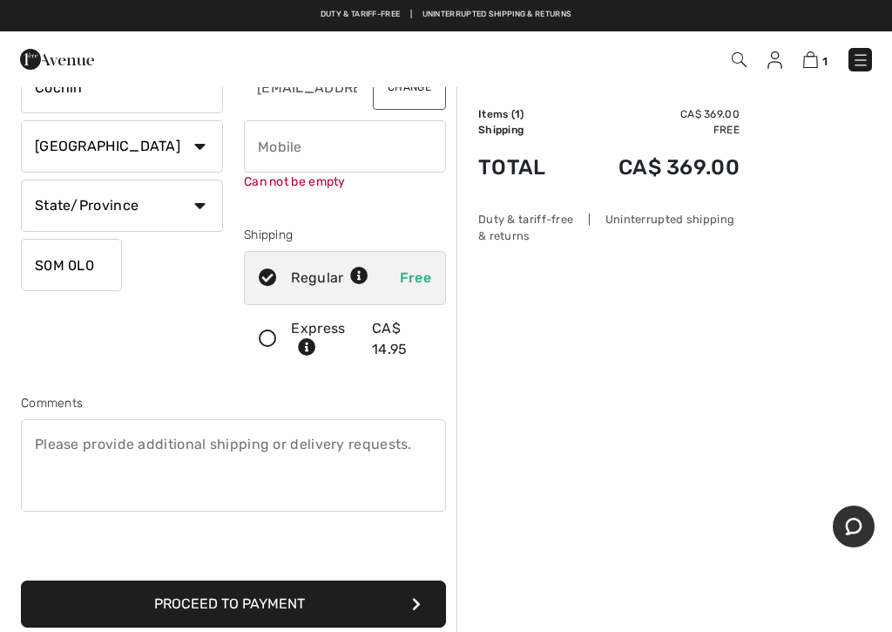
scroll to position [184, 0]
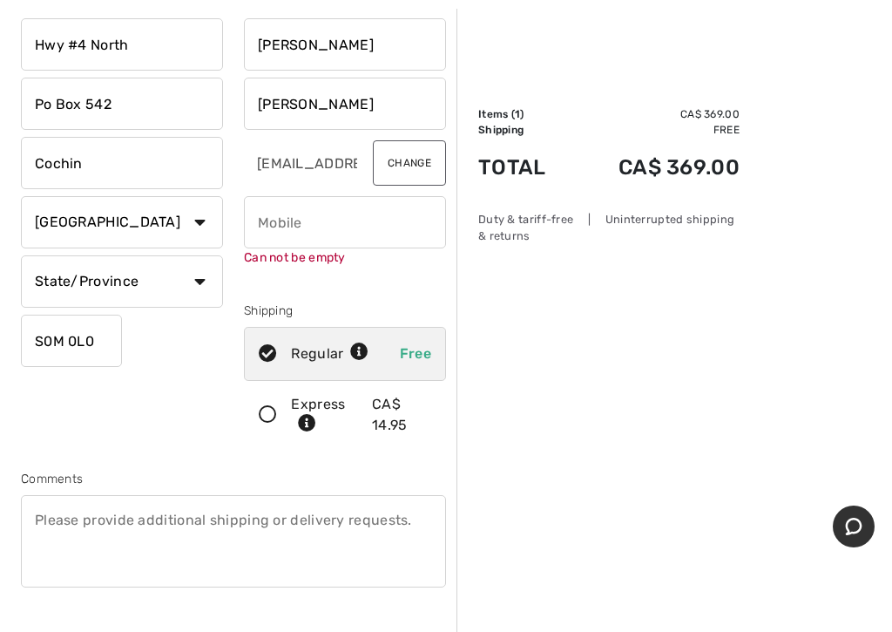
click at [308, 208] on input "phone" at bounding box center [345, 222] width 202 height 52
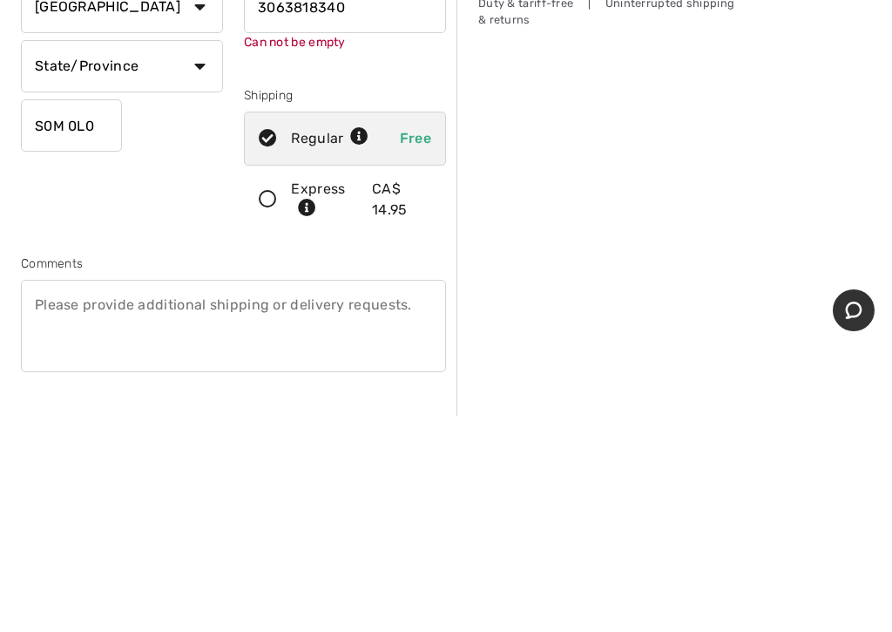
scroll to position [329, 0]
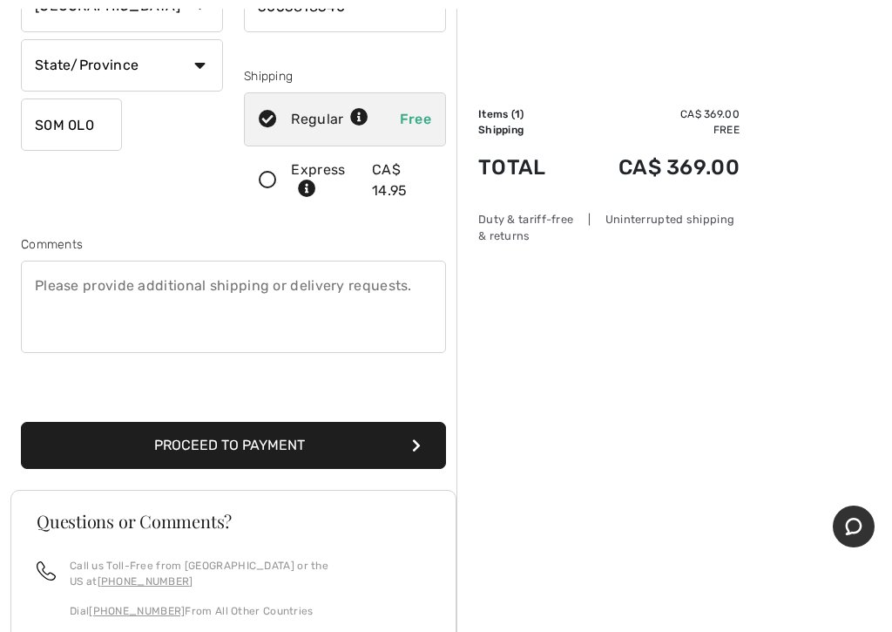
type input "3063818340"
click at [247, 439] on button "Proceed to Payment" at bounding box center [233, 445] width 425 height 47
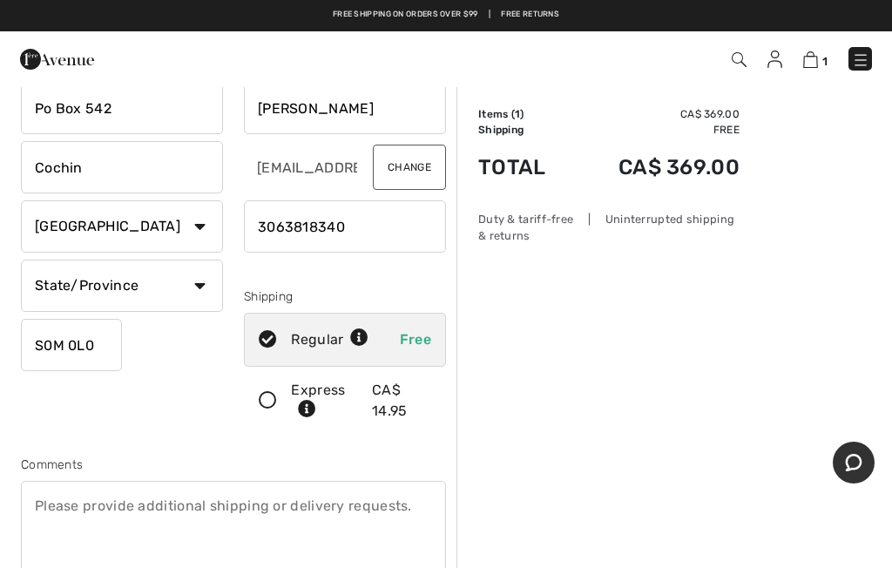
scroll to position [108, 0]
click at [202, 280] on select "State/Province Alberta British Columbia Manitoba New Brunswick Newfoundland and…" at bounding box center [122, 287] width 202 height 52
select select "SK"
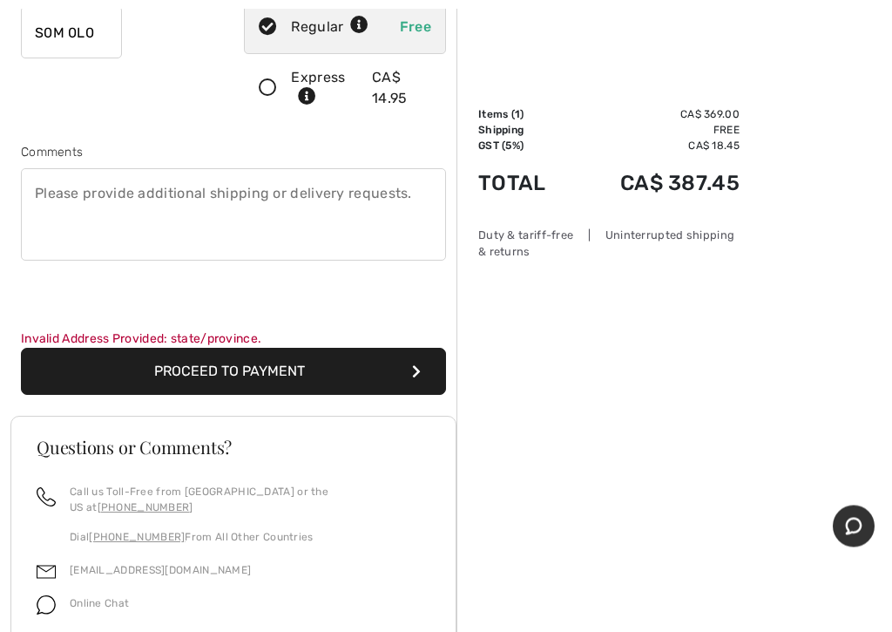
scroll to position [422, 0]
click at [274, 371] on button "Proceed to Payment" at bounding box center [233, 371] width 425 height 47
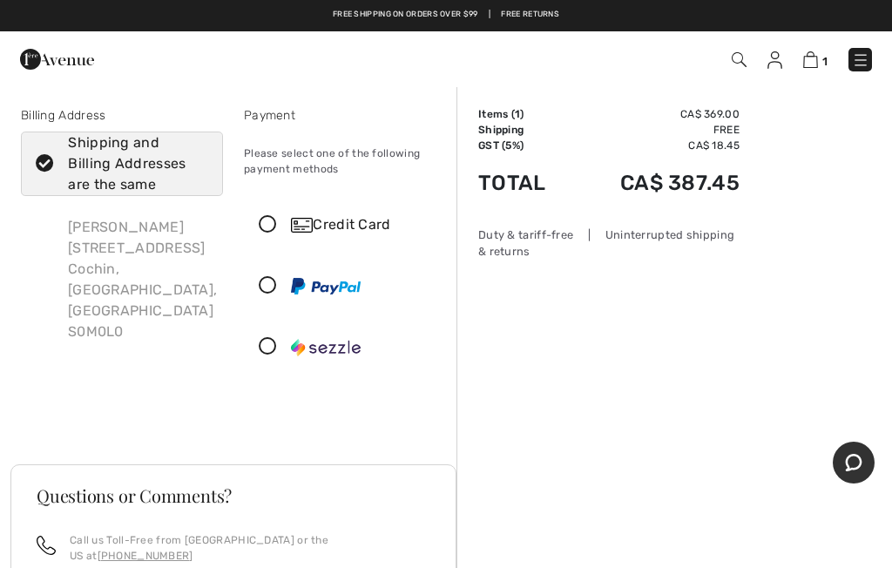
click at [268, 222] on icon at bounding box center [268, 225] width 46 height 18
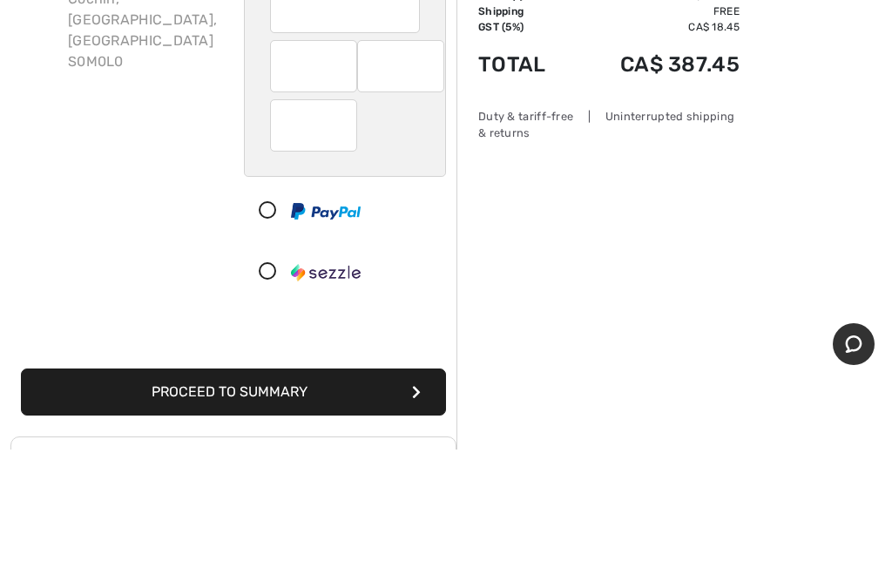
scroll to position [270, 0]
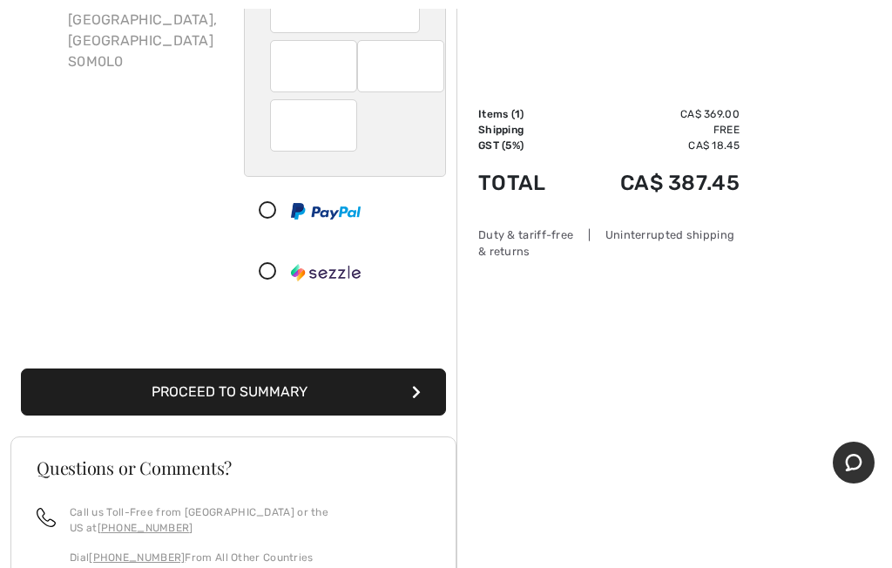
click at [268, 394] on button "Proceed to Summary" at bounding box center [233, 392] width 425 height 47
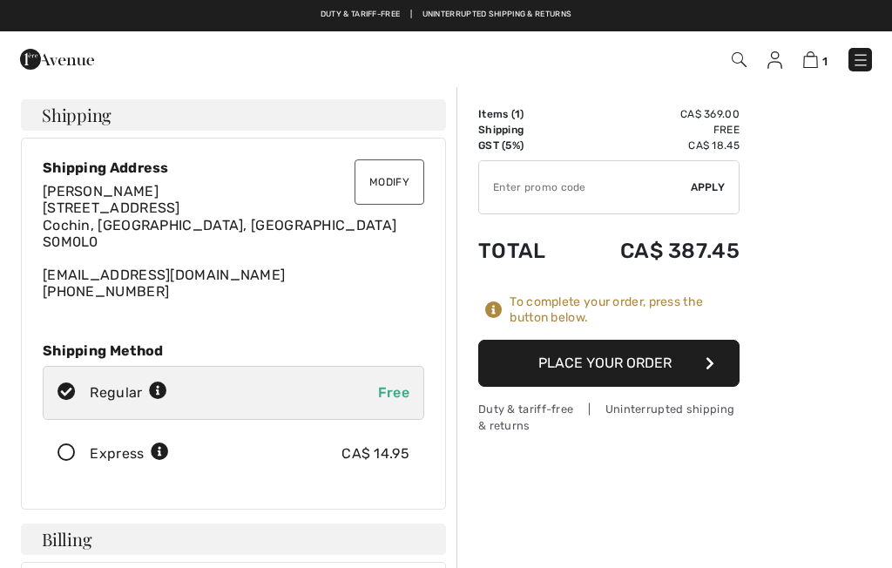
checkbox input "true"
click at [614, 364] on button "Place Your Order" at bounding box center [608, 363] width 261 height 47
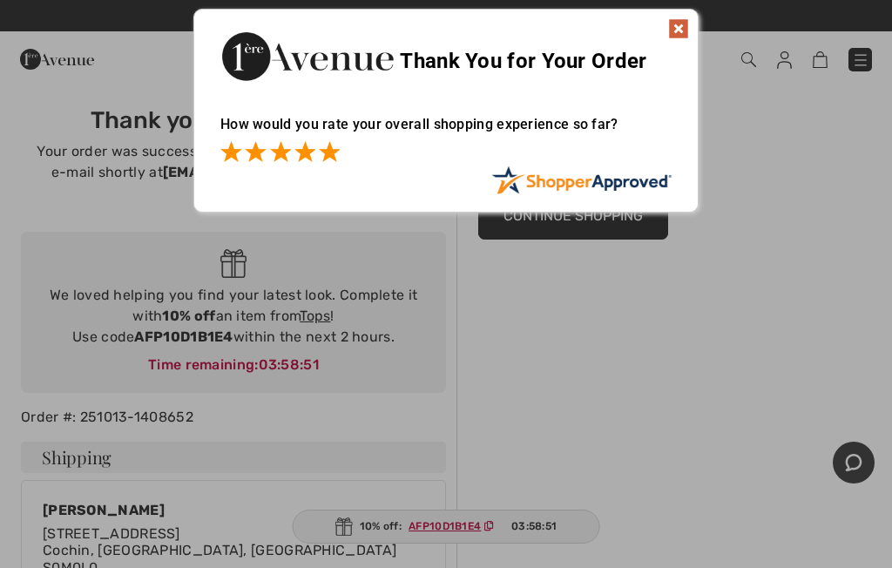
click at [338, 146] on span at bounding box center [329, 151] width 21 height 21
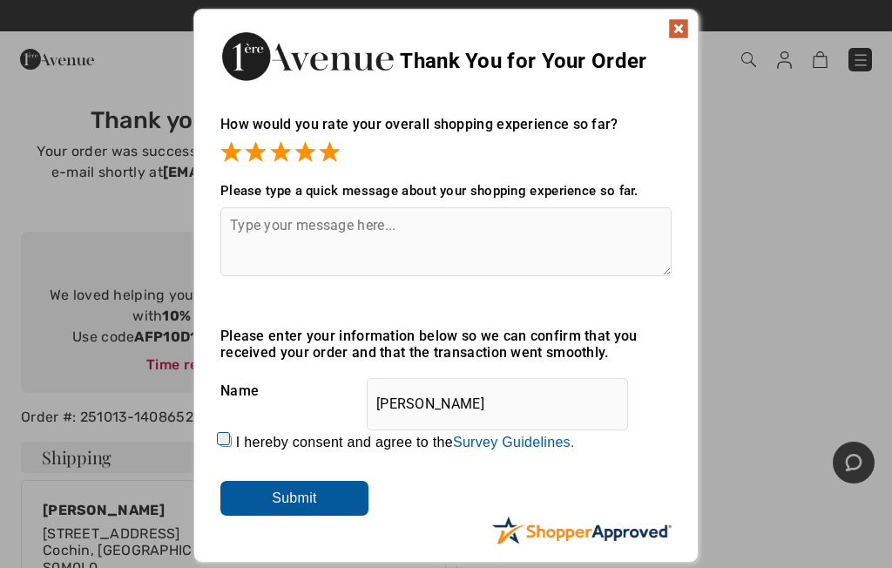
click at [315, 239] on textarea at bounding box center [445, 241] width 451 height 69
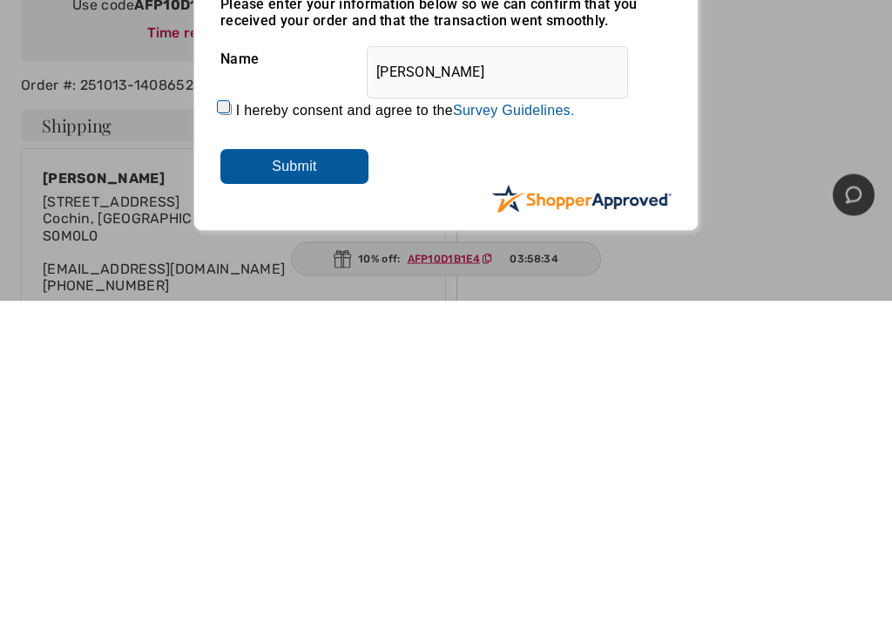
type textarea "Excellent"
click at [299, 481] on input "Submit" at bounding box center [294, 498] width 148 height 35
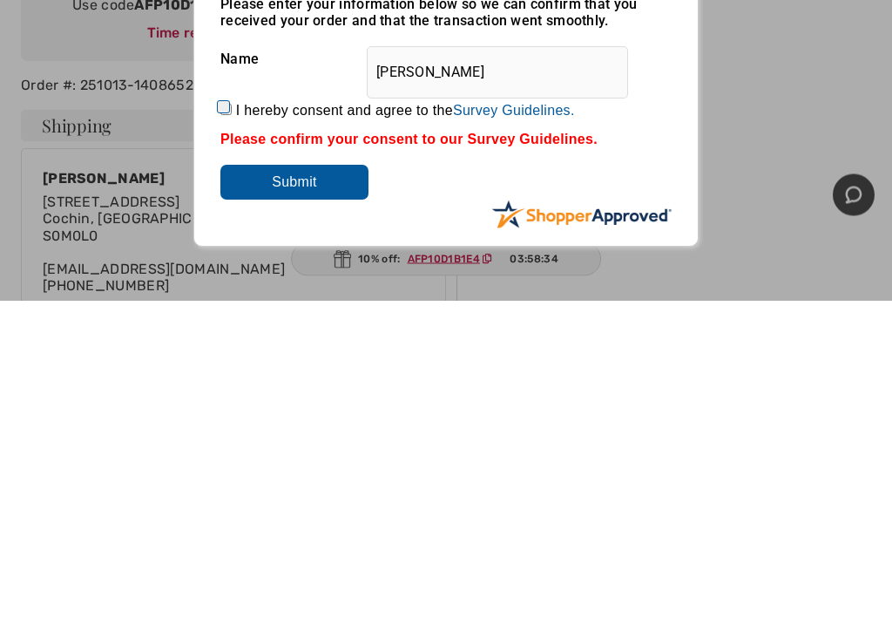
scroll to position [332, 0]
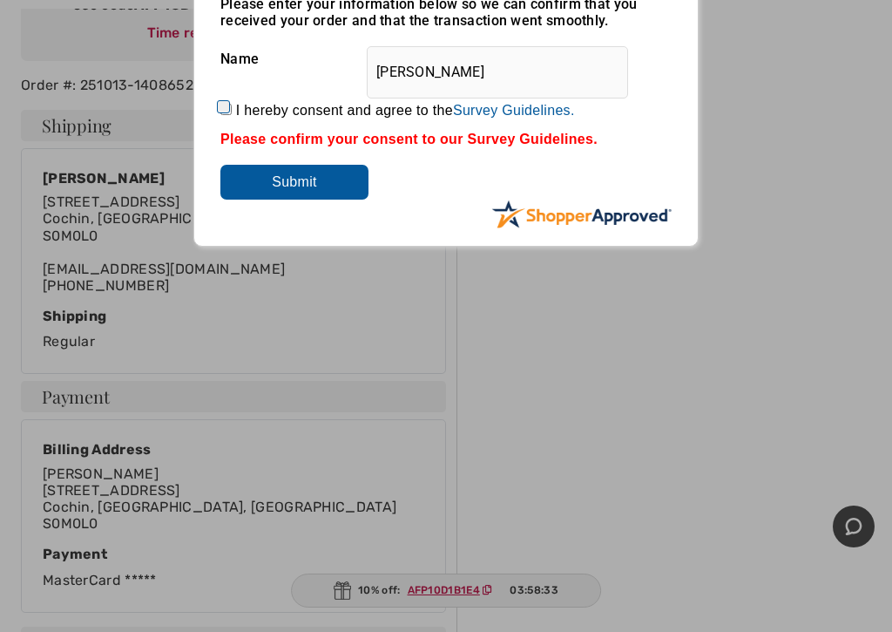
click at [239, 98] on div "I hereby consent and agree to the By submitting a review, you grant permission …" at bounding box center [445, 111] width 451 height 42
click at [232, 114] on input "I hereby consent and agree to the By submitting a review, you grant permission …" at bounding box center [225, 109] width 11 height 11
checkbox input "true"
click at [323, 199] on input "Submit" at bounding box center [294, 182] width 148 height 35
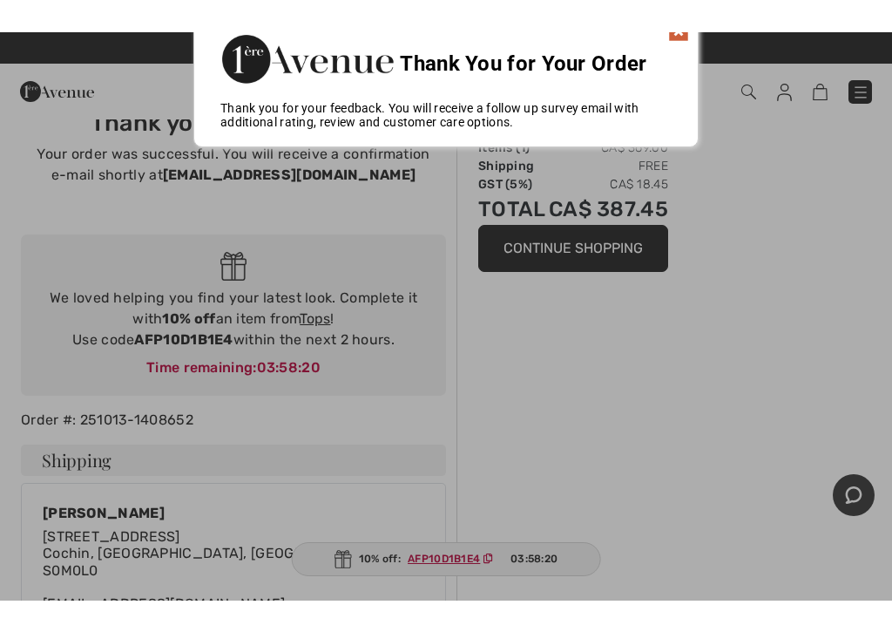
scroll to position [0, 0]
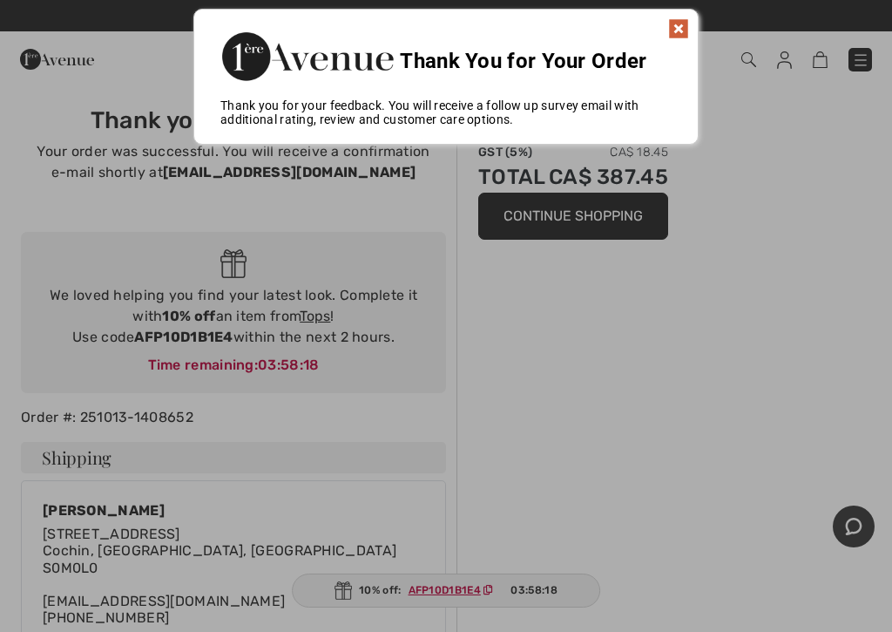
click at [683, 31] on img at bounding box center [678, 28] width 21 height 21
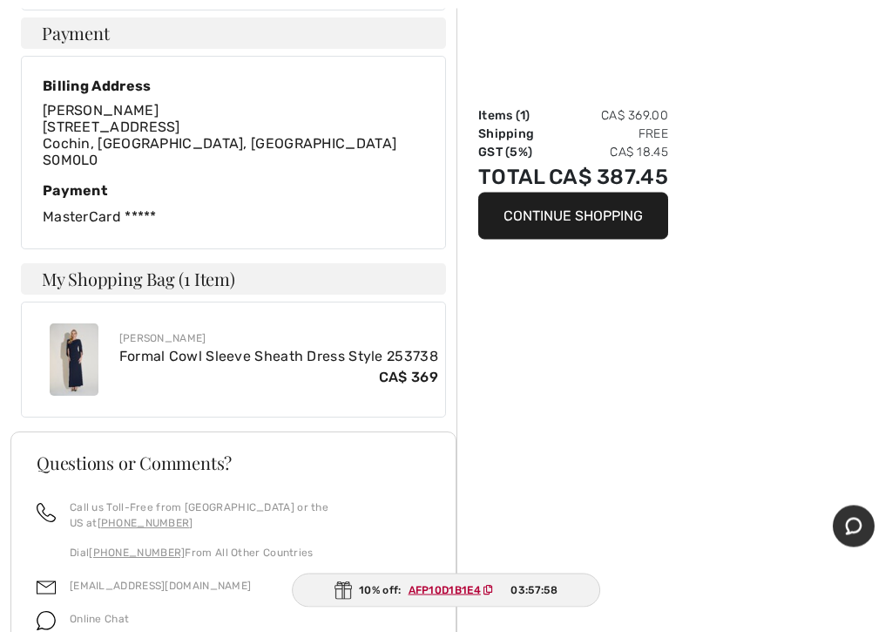
scroll to position [699, 0]
